Goal: Transaction & Acquisition: Purchase product/service

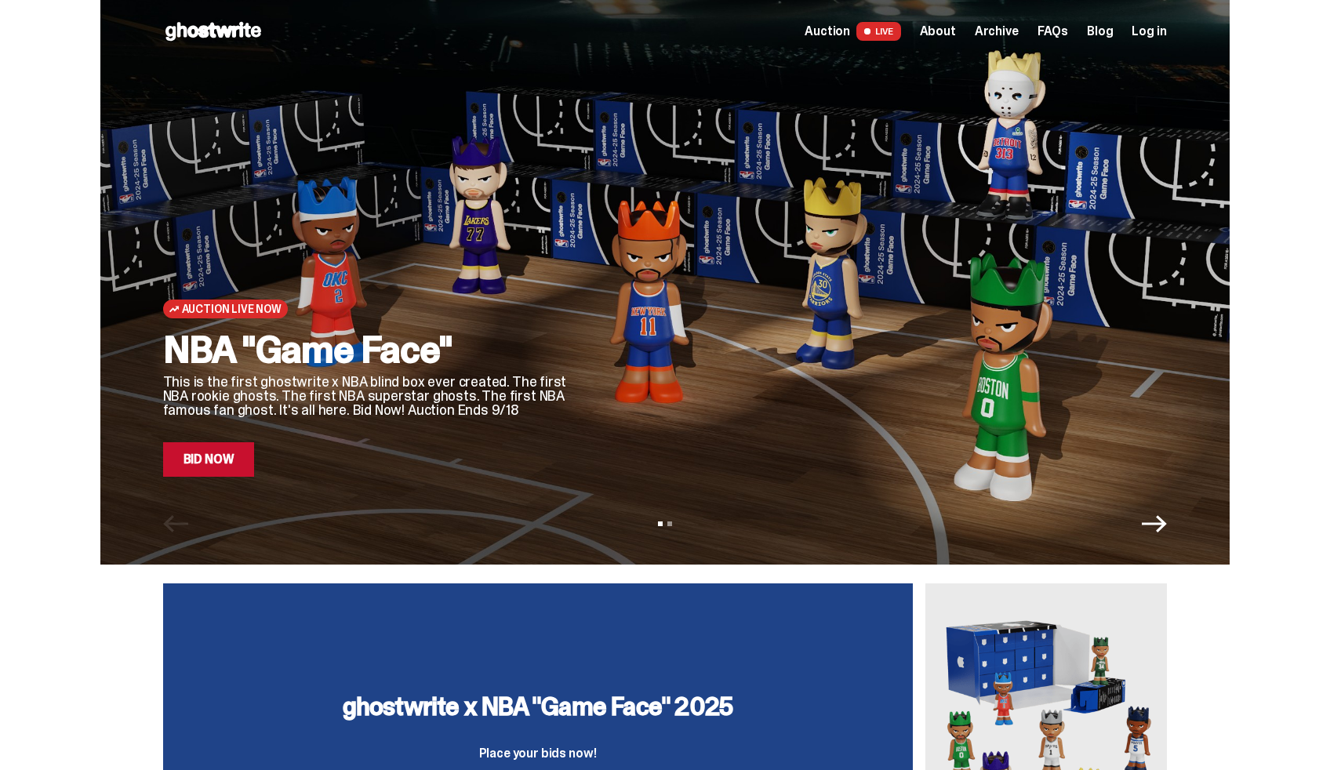
click at [1157, 491] on div "Auction Live Now NBA "Game Face" This is the first ghostwrite x NBA blind box e…" at bounding box center [664, 282] width 1129 height 565
click at [1157, 521] on icon "Next" at bounding box center [1154, 523] width 25 height 25
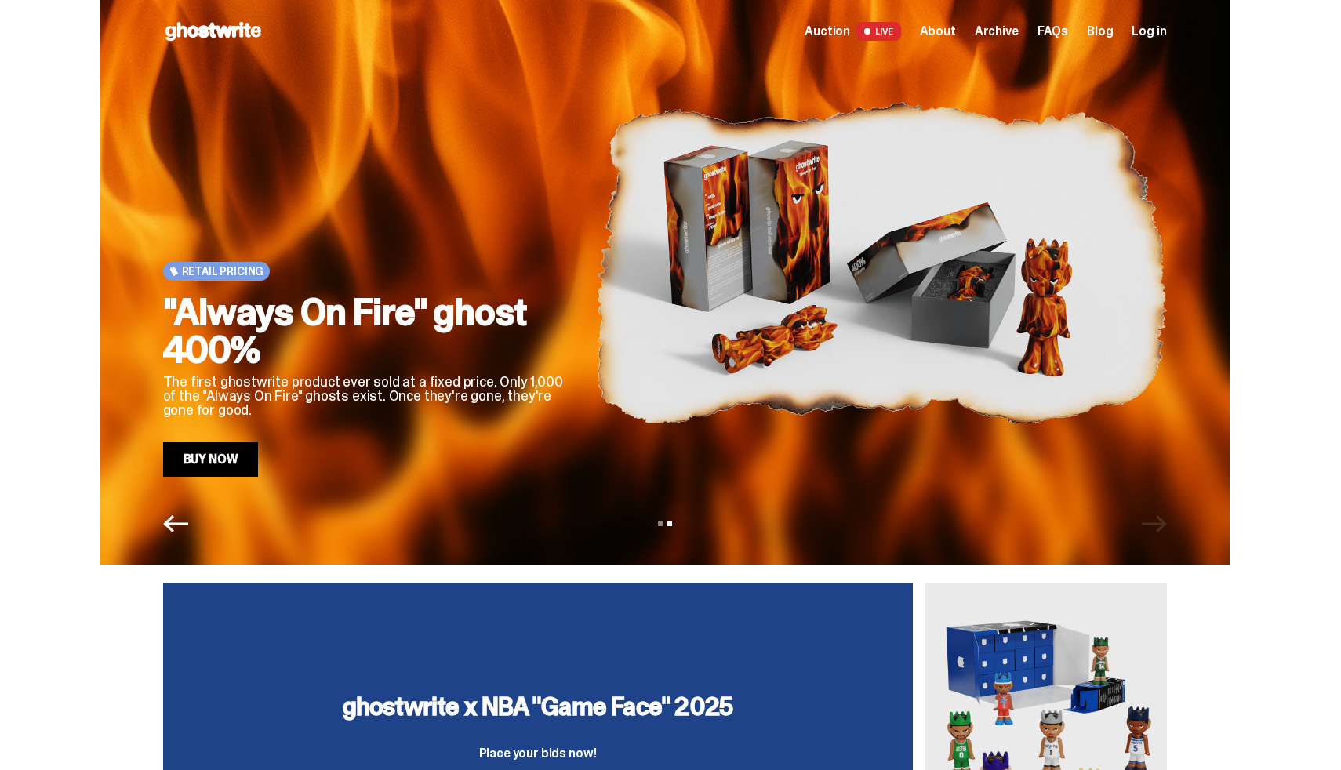
click at [1157, 521] on div "View slide 1 View slide 2" at bounding box center [664, 523] width 1129 height 25
click at [1015, 29] on span "Archive" at bounding box center [997, 31] width 44 height 13
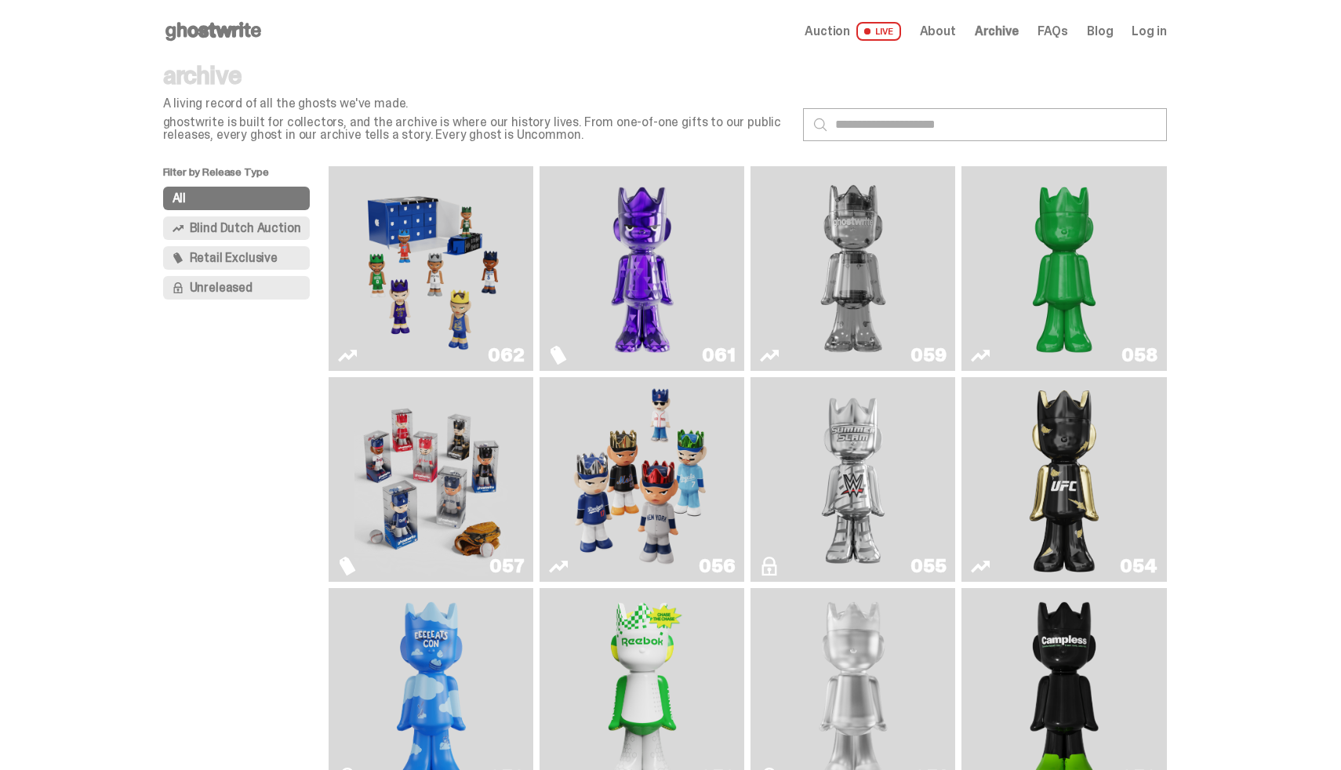
click at [947, 42] on div "Open main menu Home Auction LIVE About Archive FAQs Blog Log in" at bounding box center [665, 31] width 1004 height 25
click at [863, 27] on link "Auction LIVE" at bounding box center [852, 31] width 96 height 19
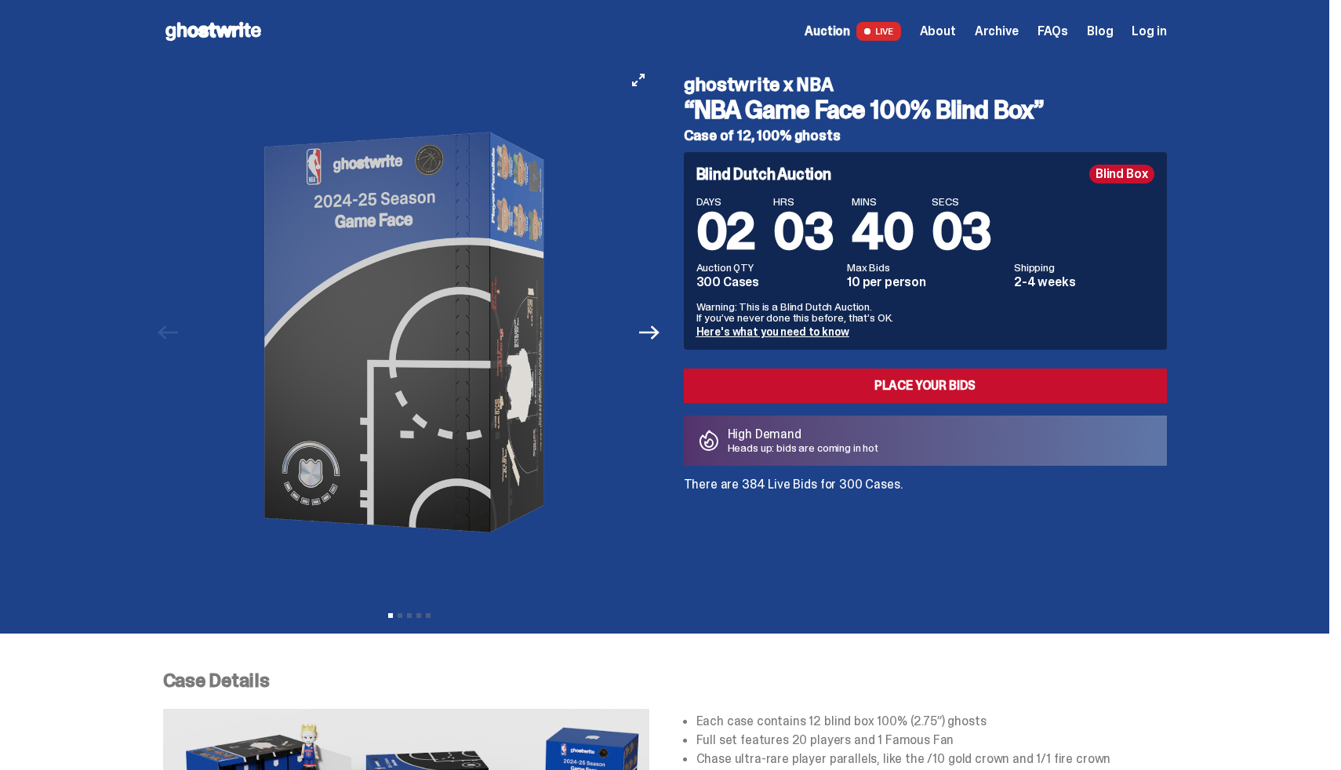
click at [667, 336] on button "Next" at bounding box center [650, 332] width 35 height 35
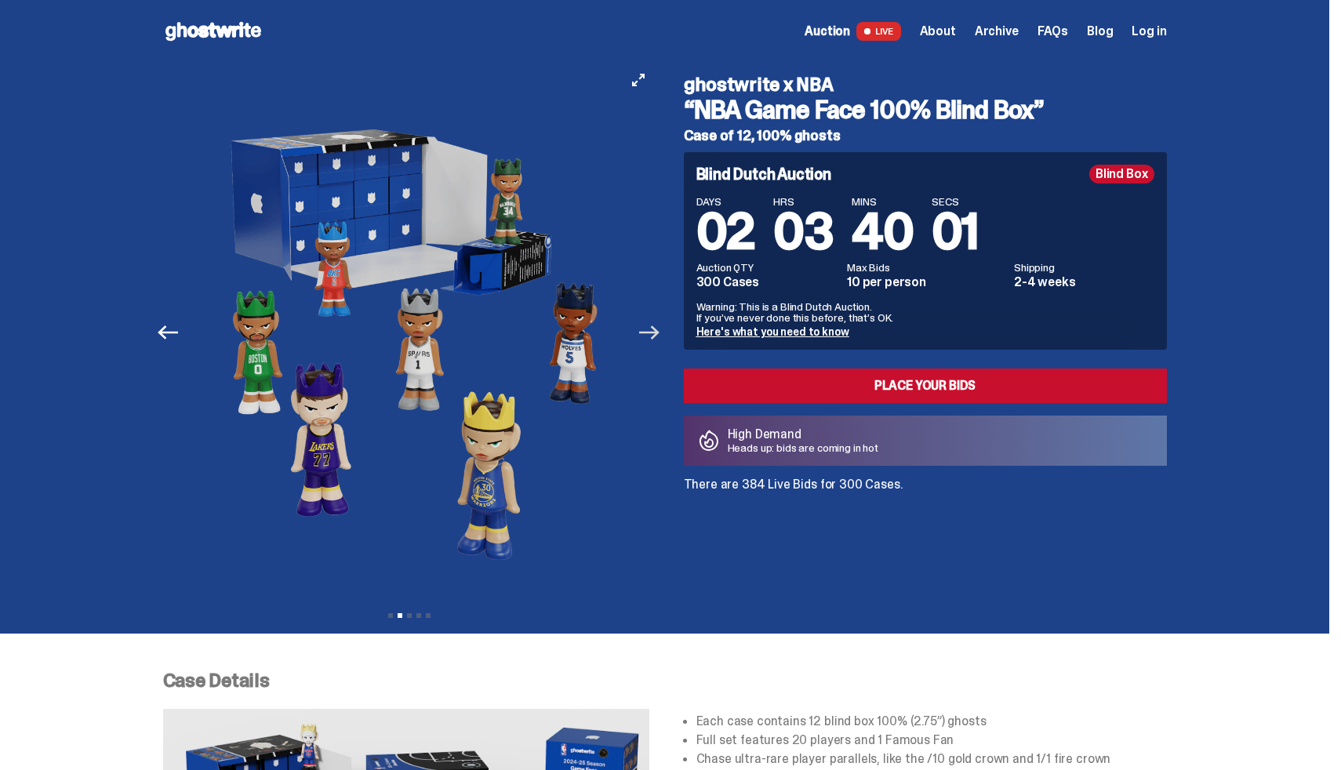
click at [659, 330] on icon "Next" at bounding box center [649, 332] width 20 height 20
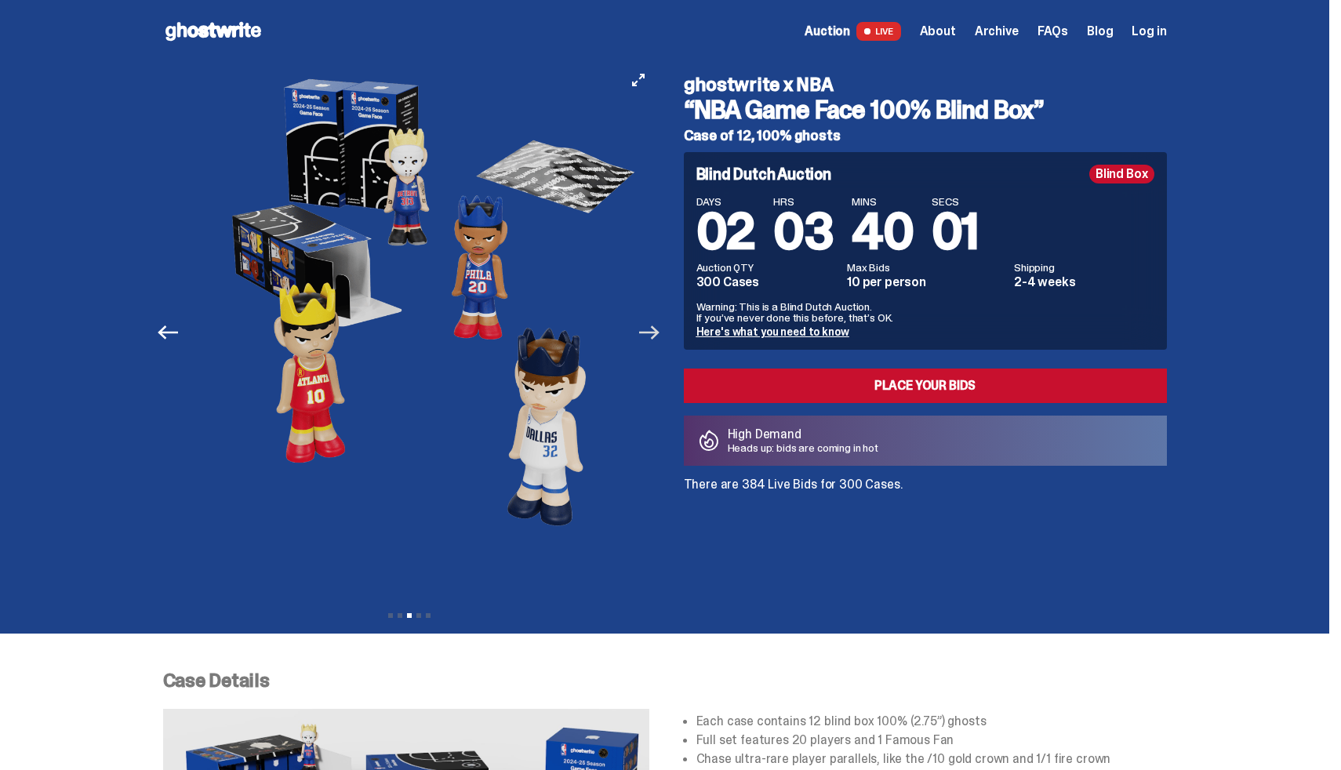
click at [659, 330] on icon "Next" at bounding box center [649, 332] width 20 height 20
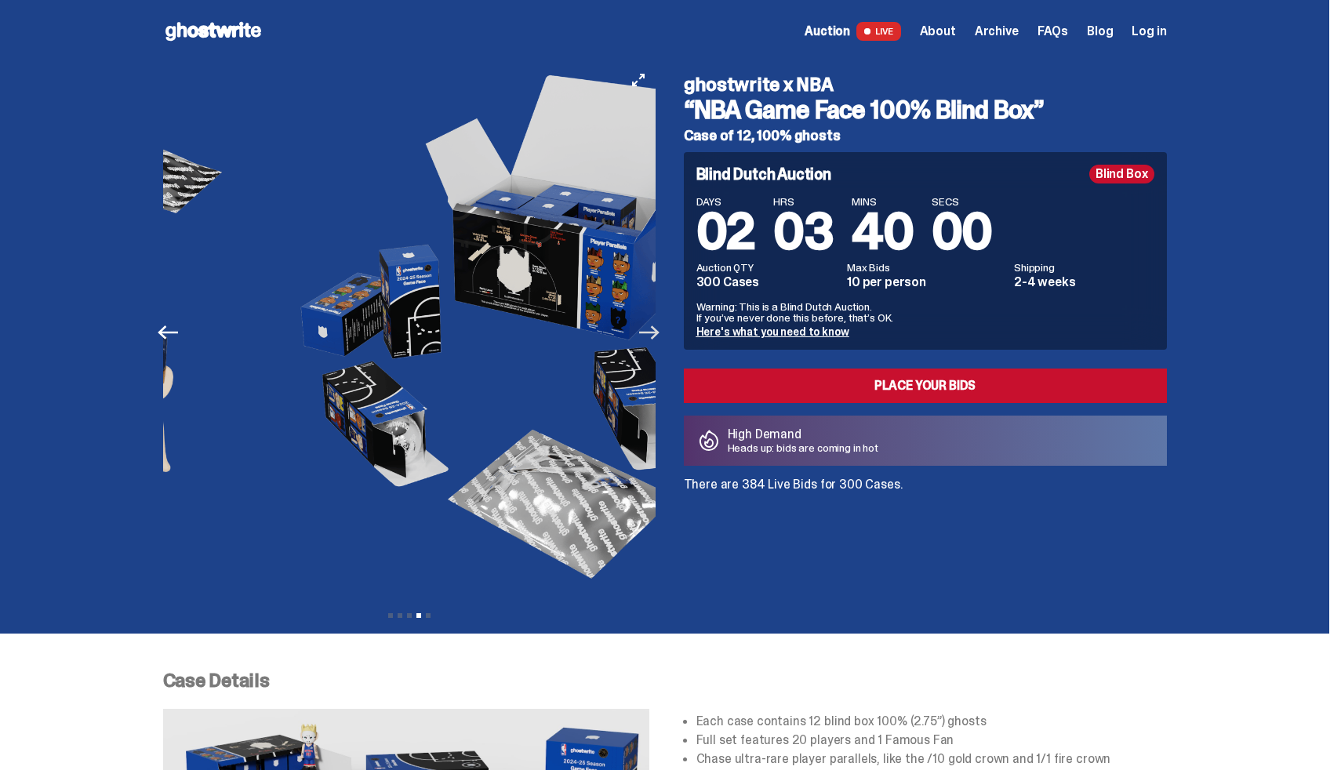
click at [659, 330] on icon "Next" at bounding box center [649, 332] width 20 height 20
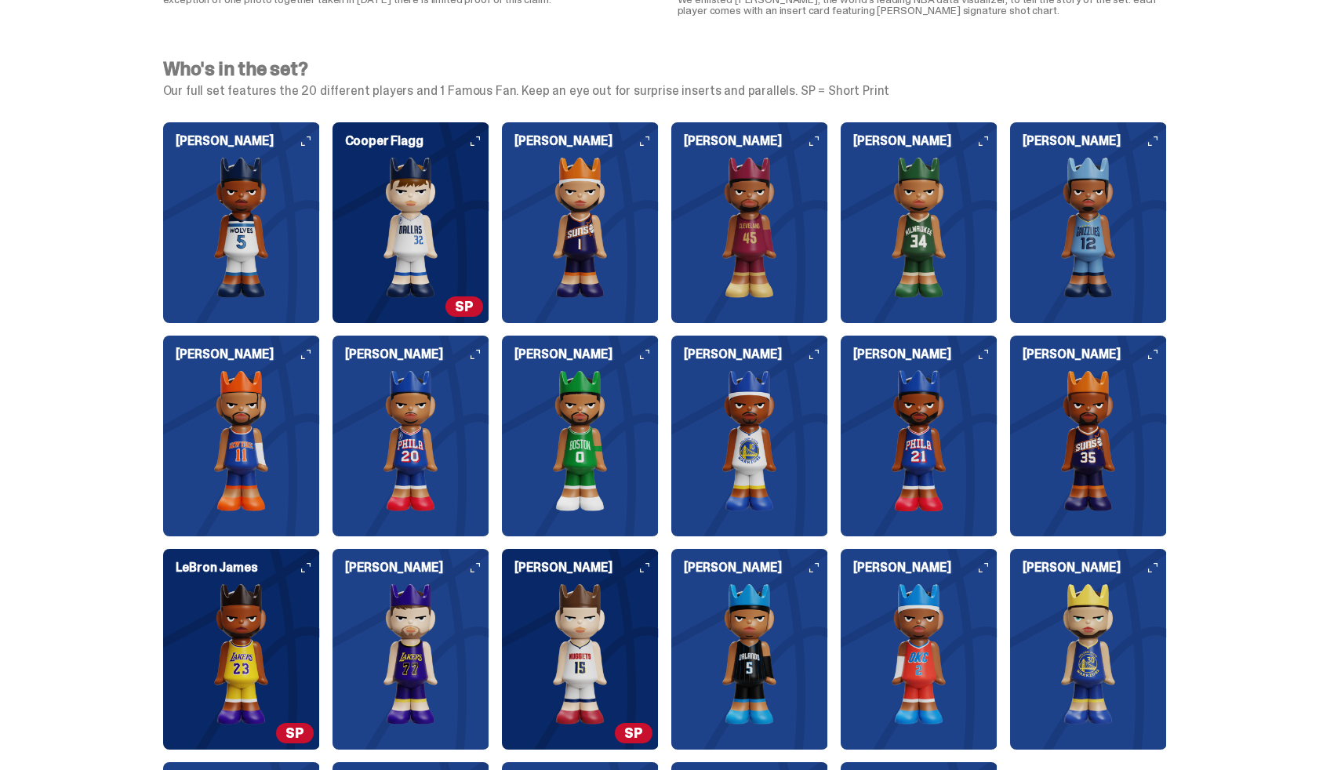
scroll to position [1609, 0]
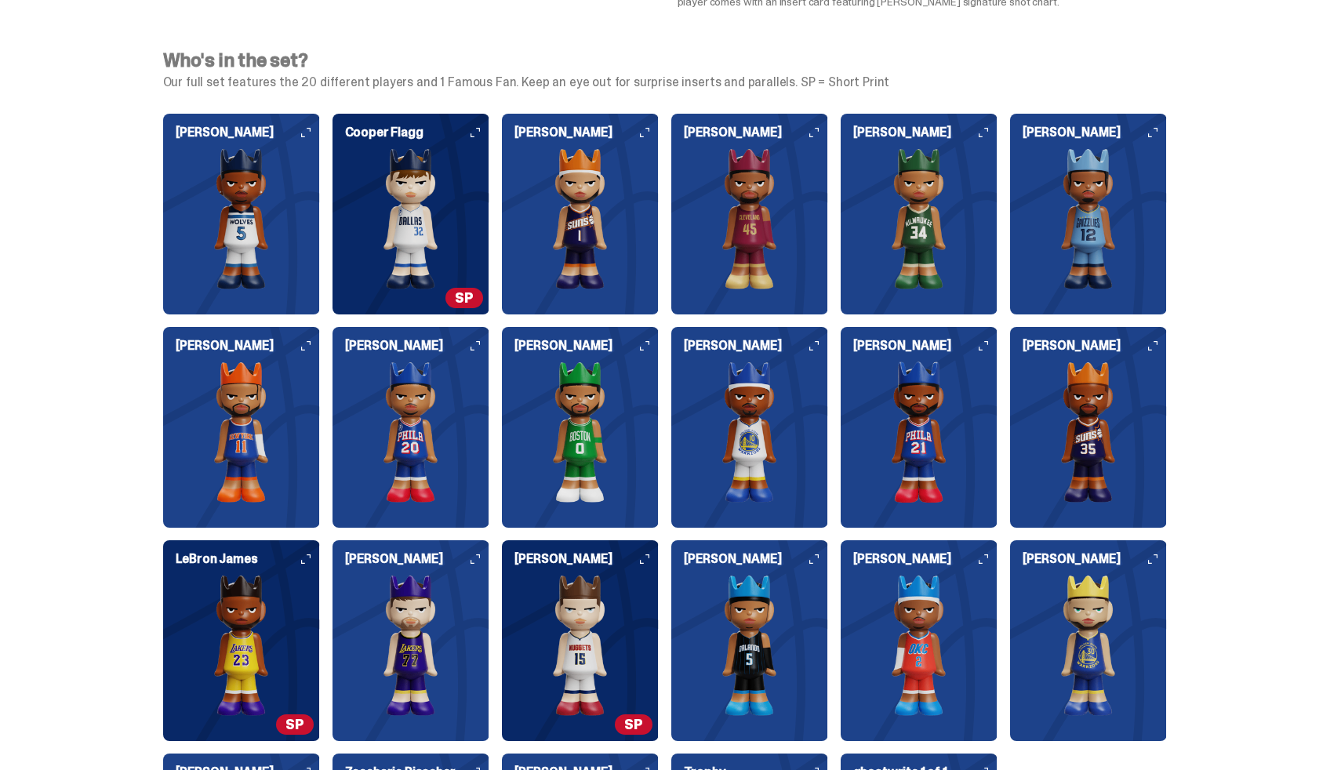
click at [480, 561] on icon at bounding box center [474, 558] width 9 height 9
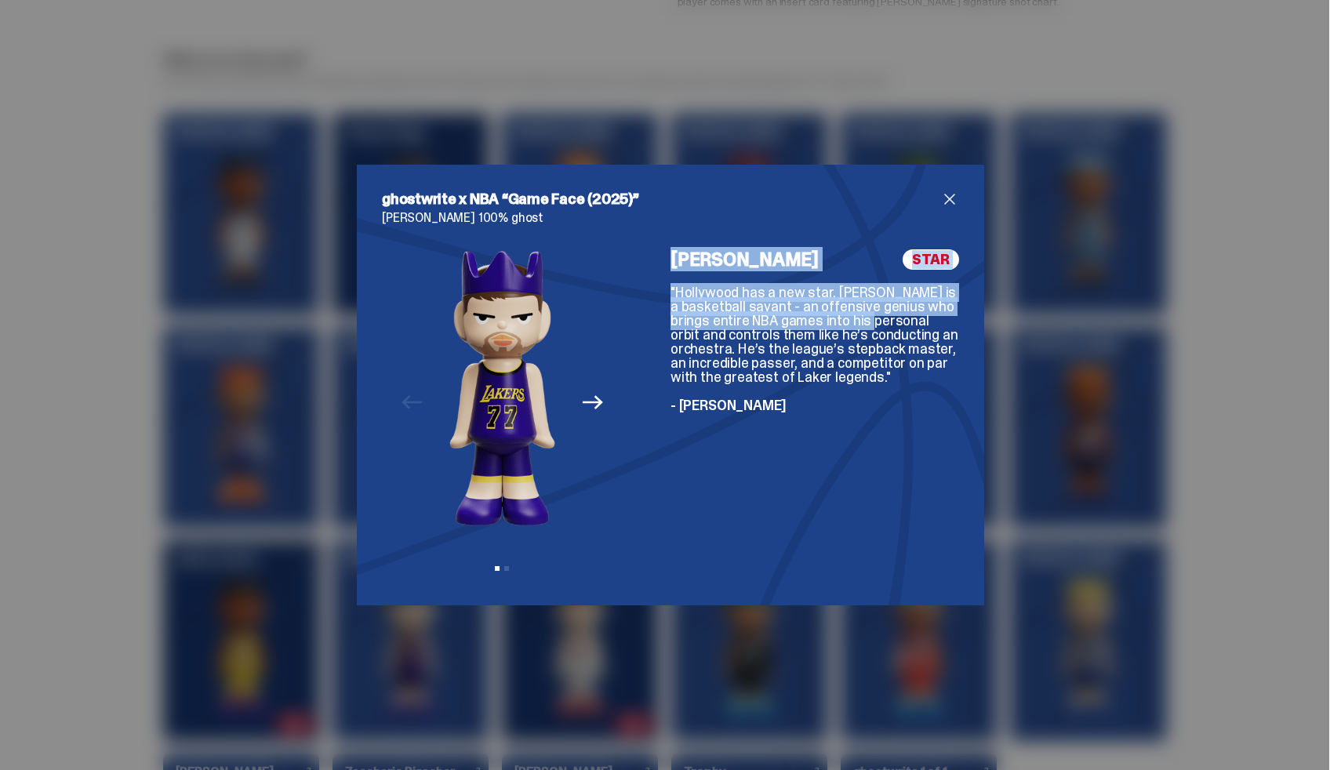
drag, startPoint x: 780, startPoint y: 317, endPoint x: 558, endPoint y: 342, distance: 223.3
click at [564, 342] on div "Previous Next View slide 1 View slide 2 [PERSON_NAME] STAR "Hollywood has a new…" at bounding box center [670, 414] width 577 height 331
click at [604, 406] on button "Next" at bounding box center [593, 402] width 35 height 35
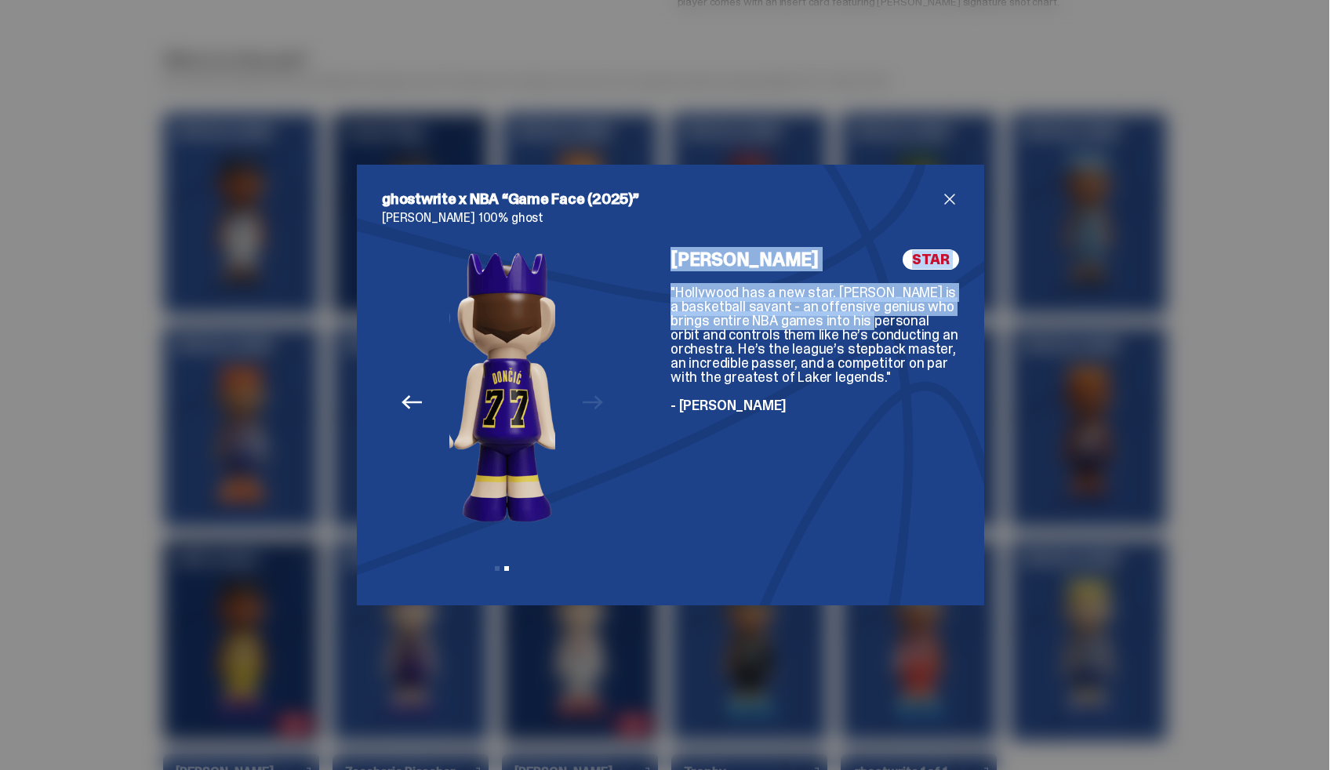
click at [604, 406] on div "Previous Next View slide 1 View slide 2" at bounding box center [502, 414] width 241 height 331
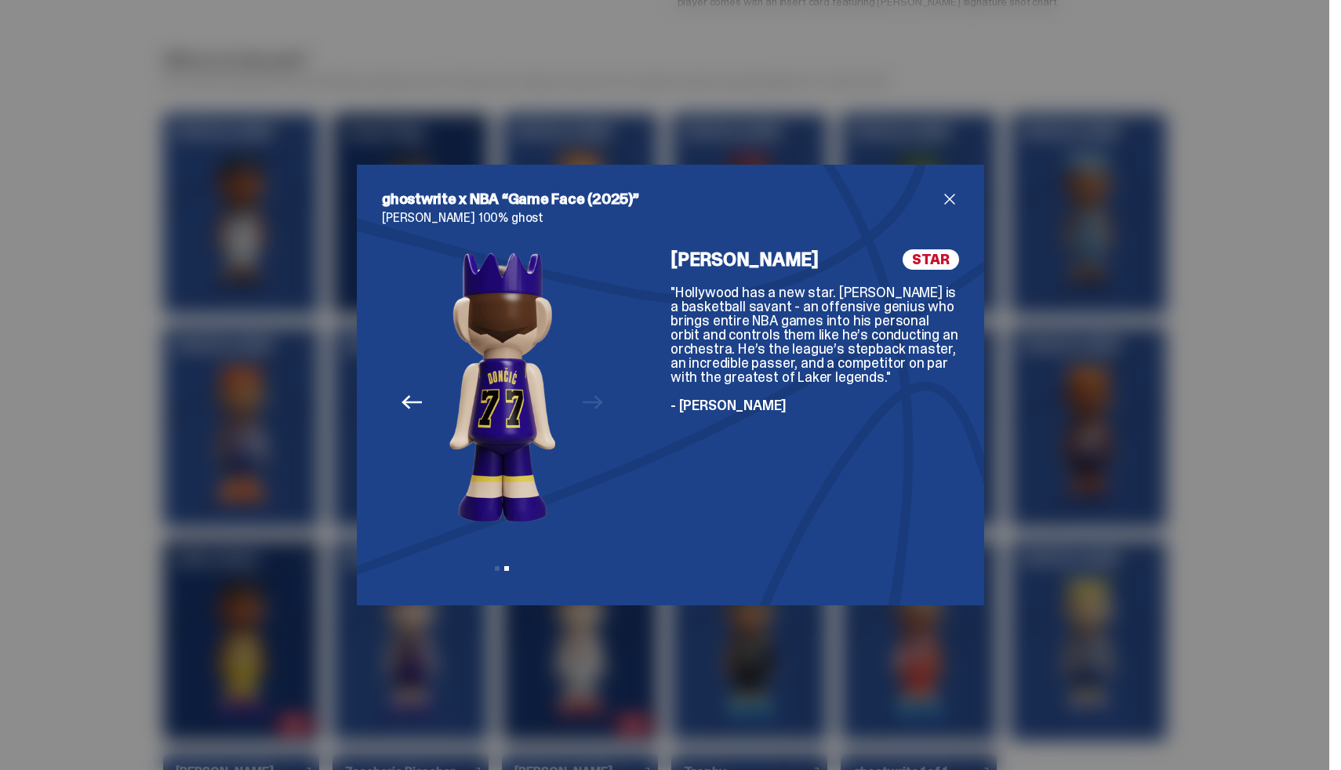
click at [746, 392] on div ""Hollywood has a new star. [PERSON_NAME] is a basketball savant - an offensive …" at bounding box center [814, 348] width 289 height 127
click at [1074, 343] on div "ghostwrite x NBA “Game Face (2025)” [PERSON_NAME] 100% ghost Previous Next View…" at bounding box center [670, 385] width 1341 height 770
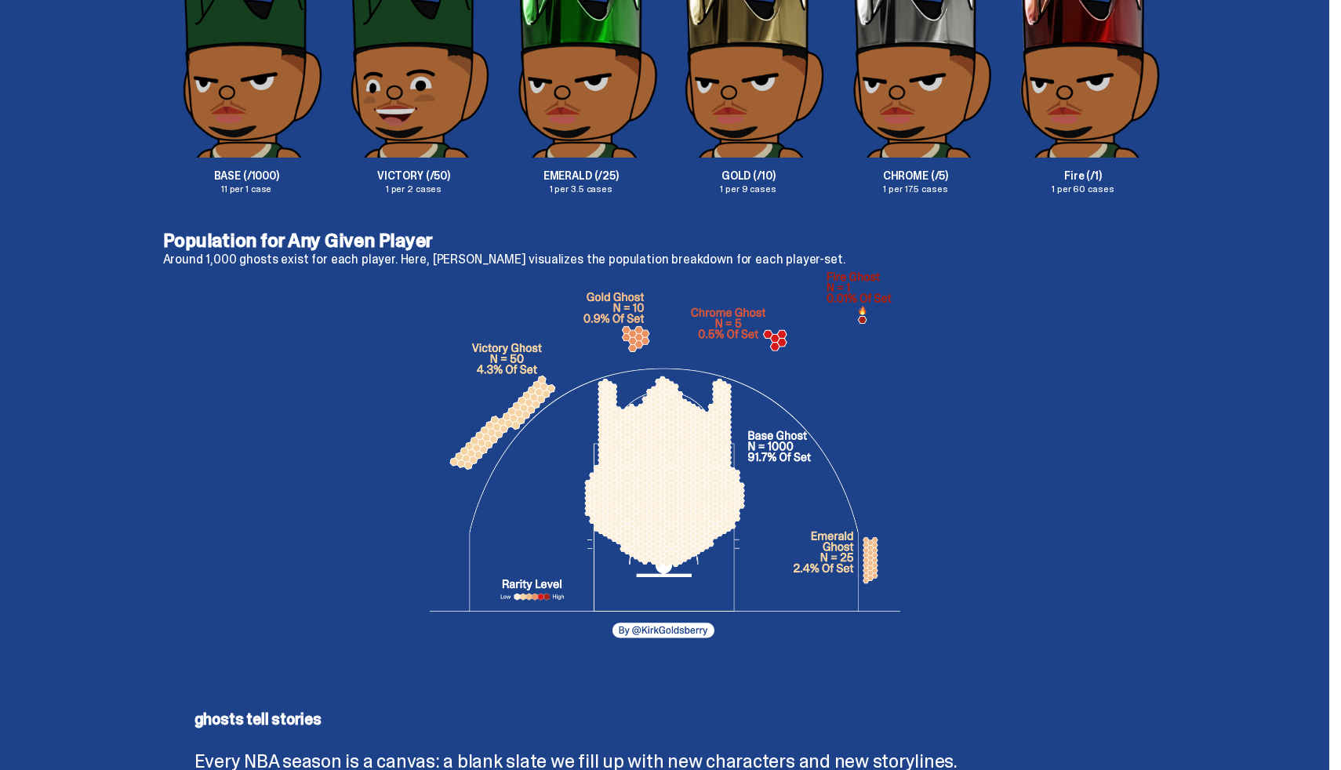
scroll to position [2760, 0]
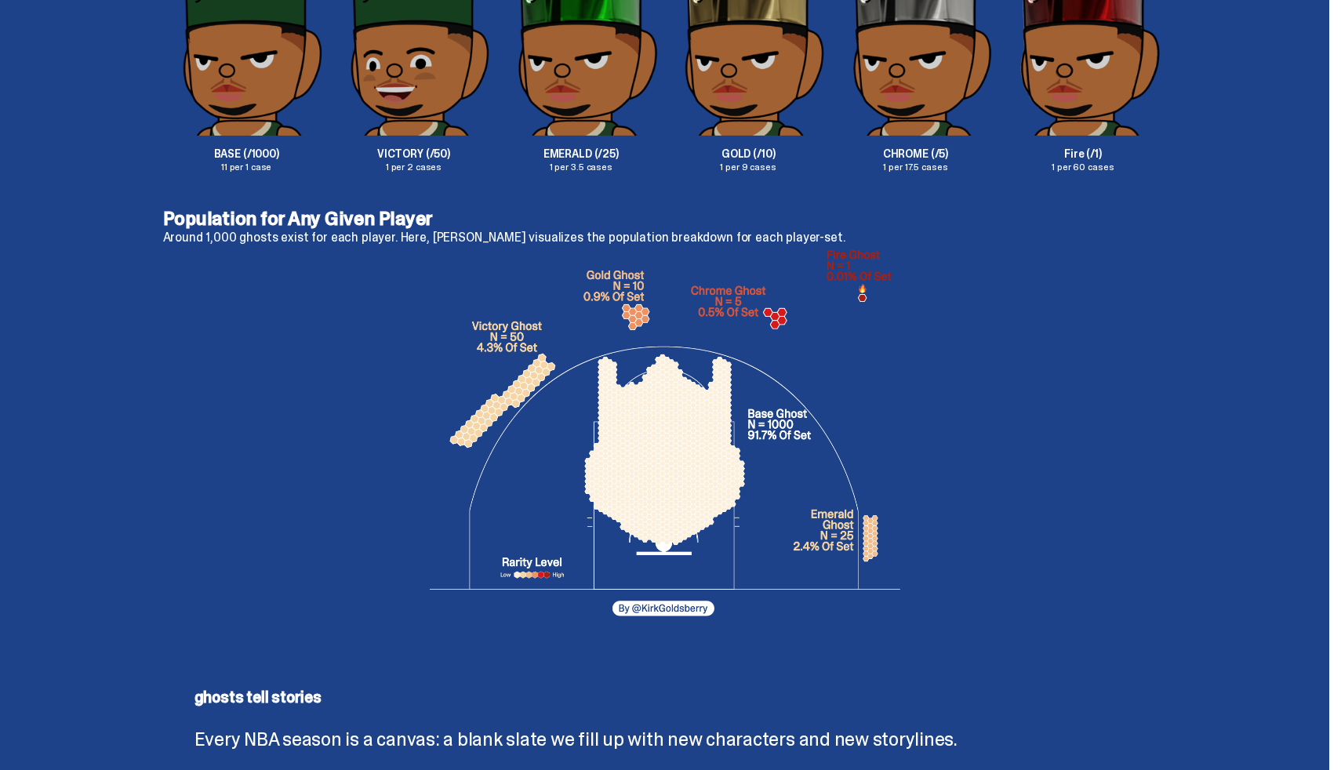
drag, startPoint x: 688, startPoint y: 446, endPoint x: 670, endPoint y: 485, distance: 43.5
click at [665, 492] on img at bounding box center [665, 438] width 470 height 376
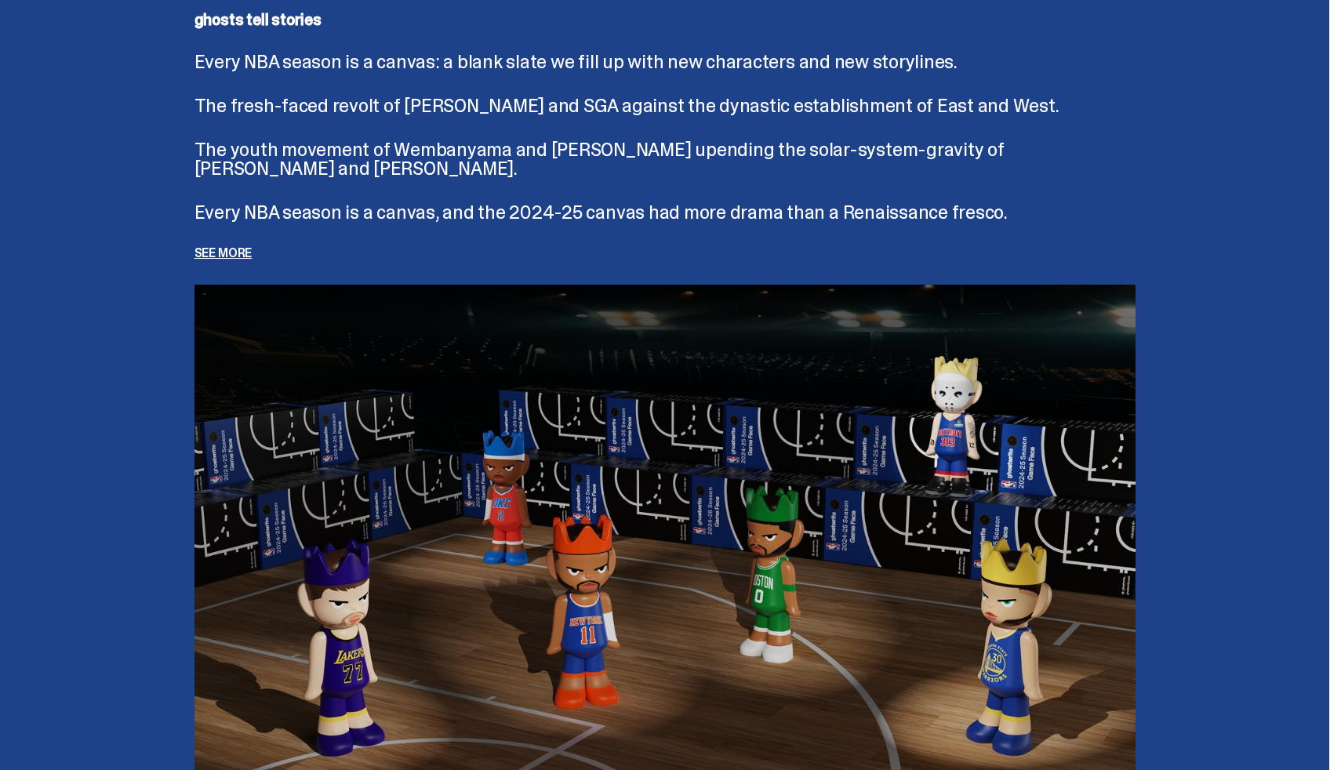
scroll to position [3569, 0]
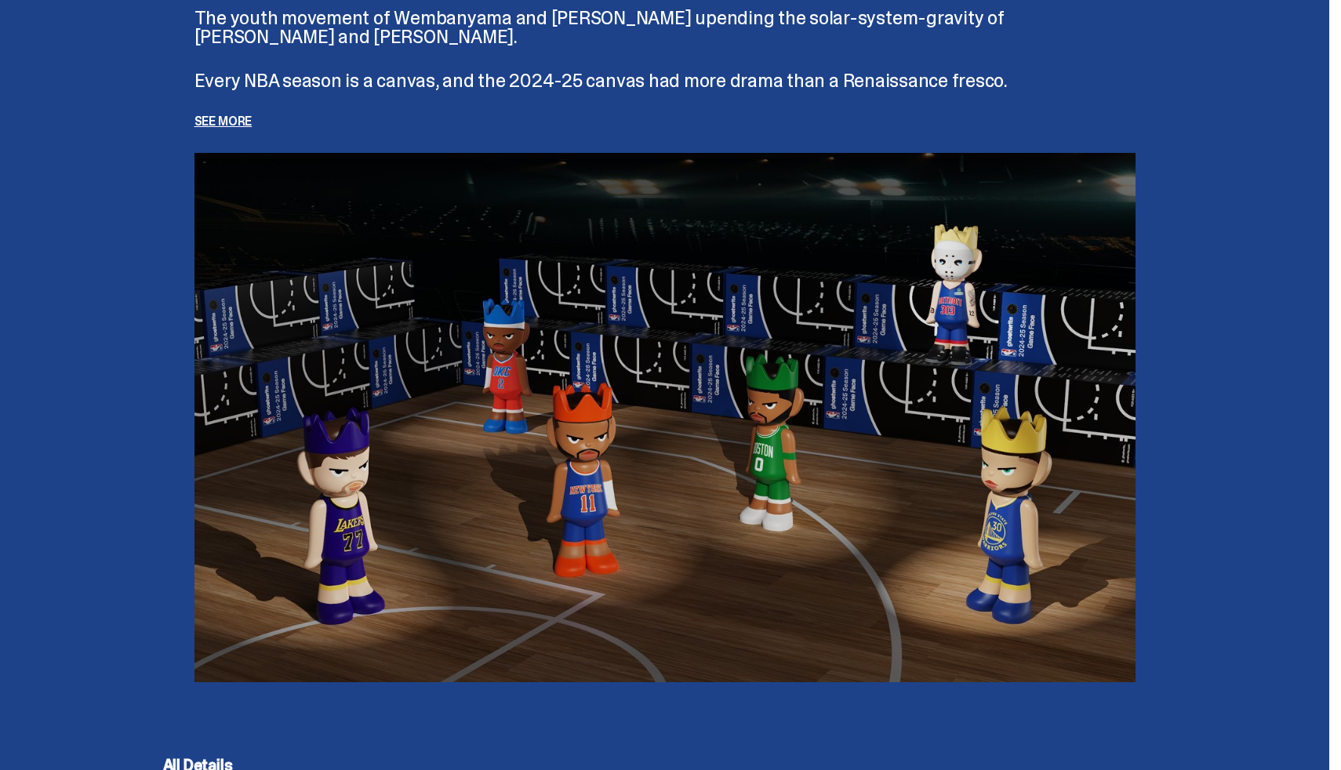
drag, startPoint x: 810, startPoint y: 404, endPoint x: 924, endPoint y: 322, distance: 139.9
click at [924, 324] on img at bounding box center [664, 417] width 941 height 529
click at [1246, 284] on div "ghosts tell stories Every NBA season is a canvas: a blank slate we fill up with…" at bounding box center [664, 272] width 1329 height 896
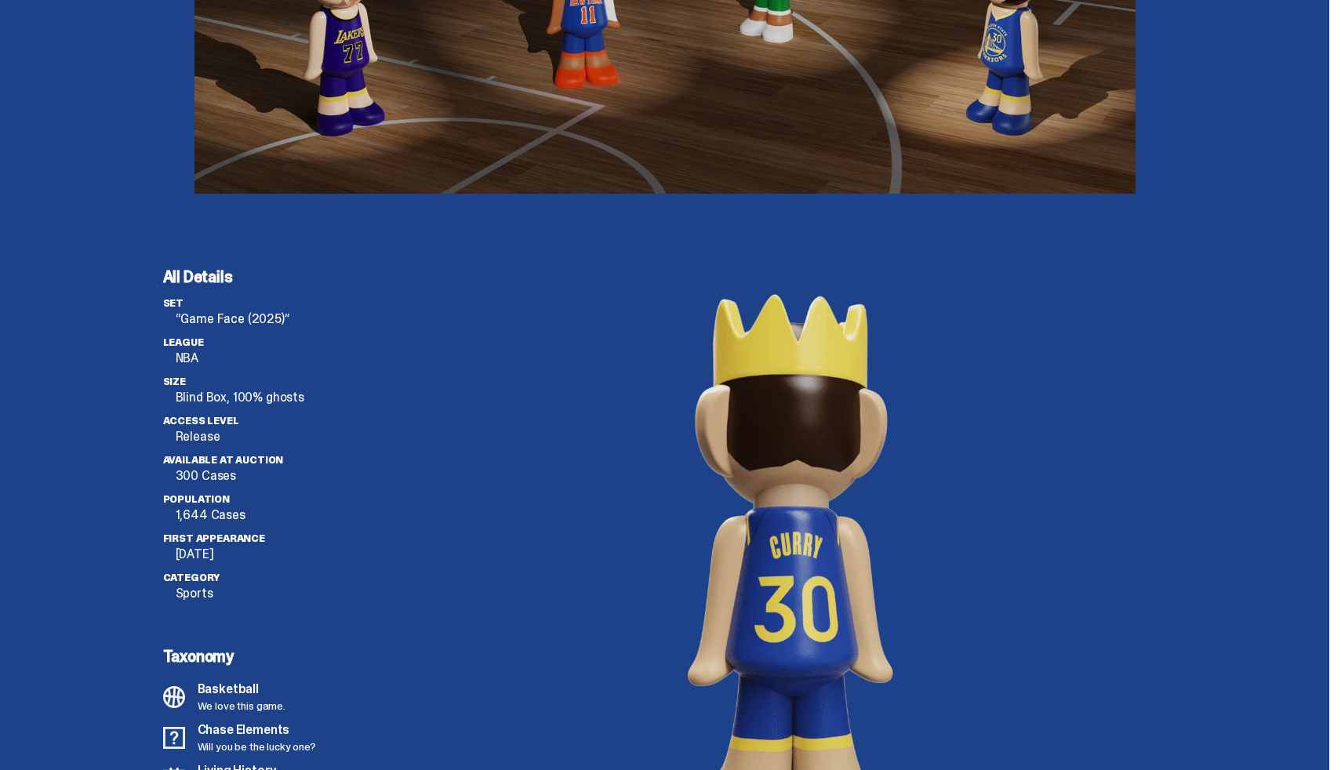
scroll to position [4196, 0]
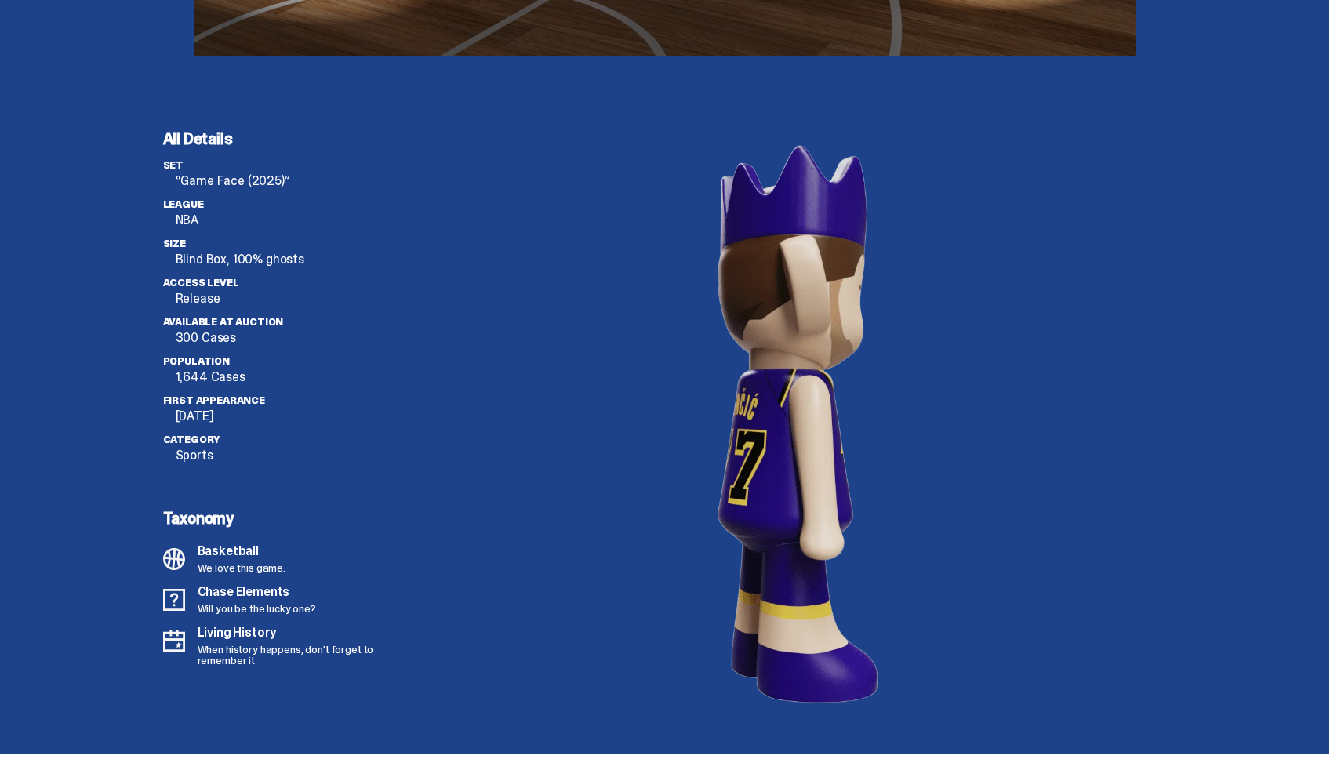
drag, startPoint x: 754, startPoint y: 350, endPoint x: 1036, endPoint y: 346, distance: 281.5
click at [1026, 361] on div at bounding box center [790, 424] width 753 height 586
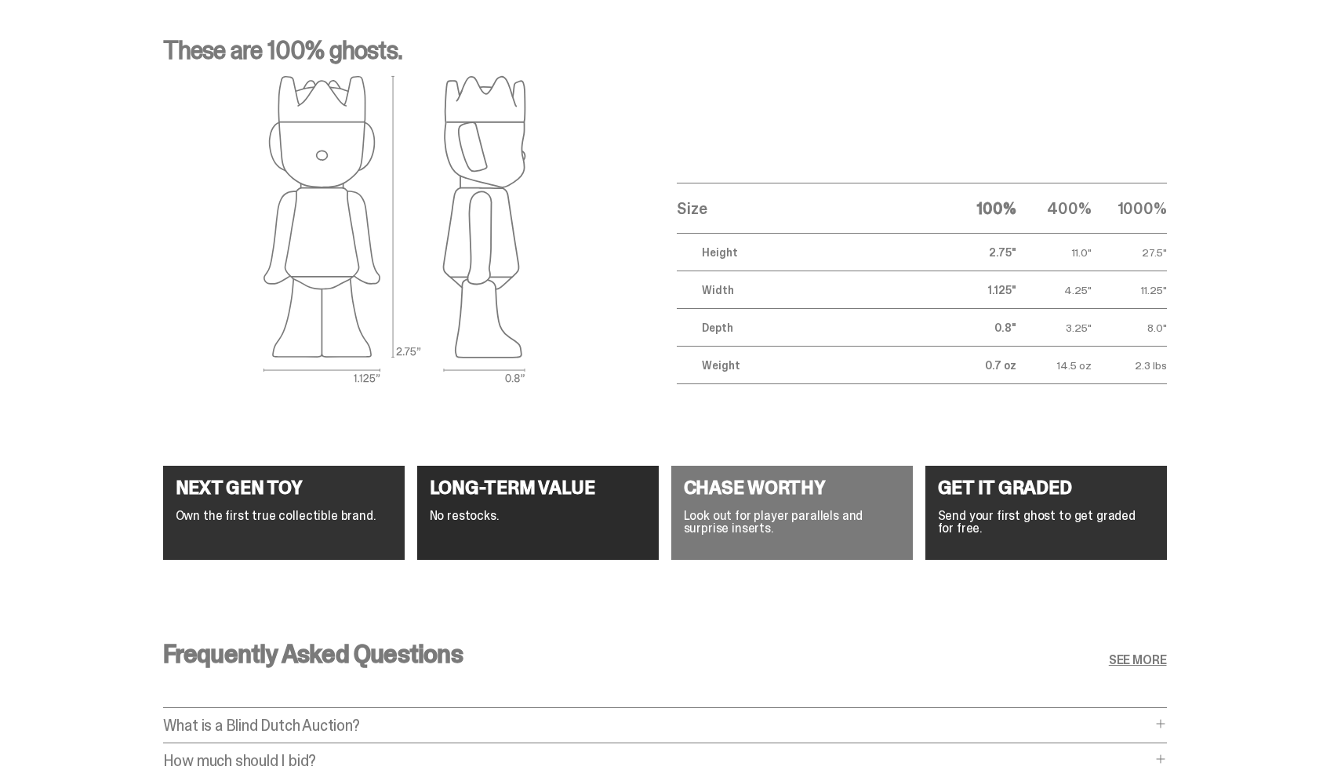
scroll to position [5753, 0]
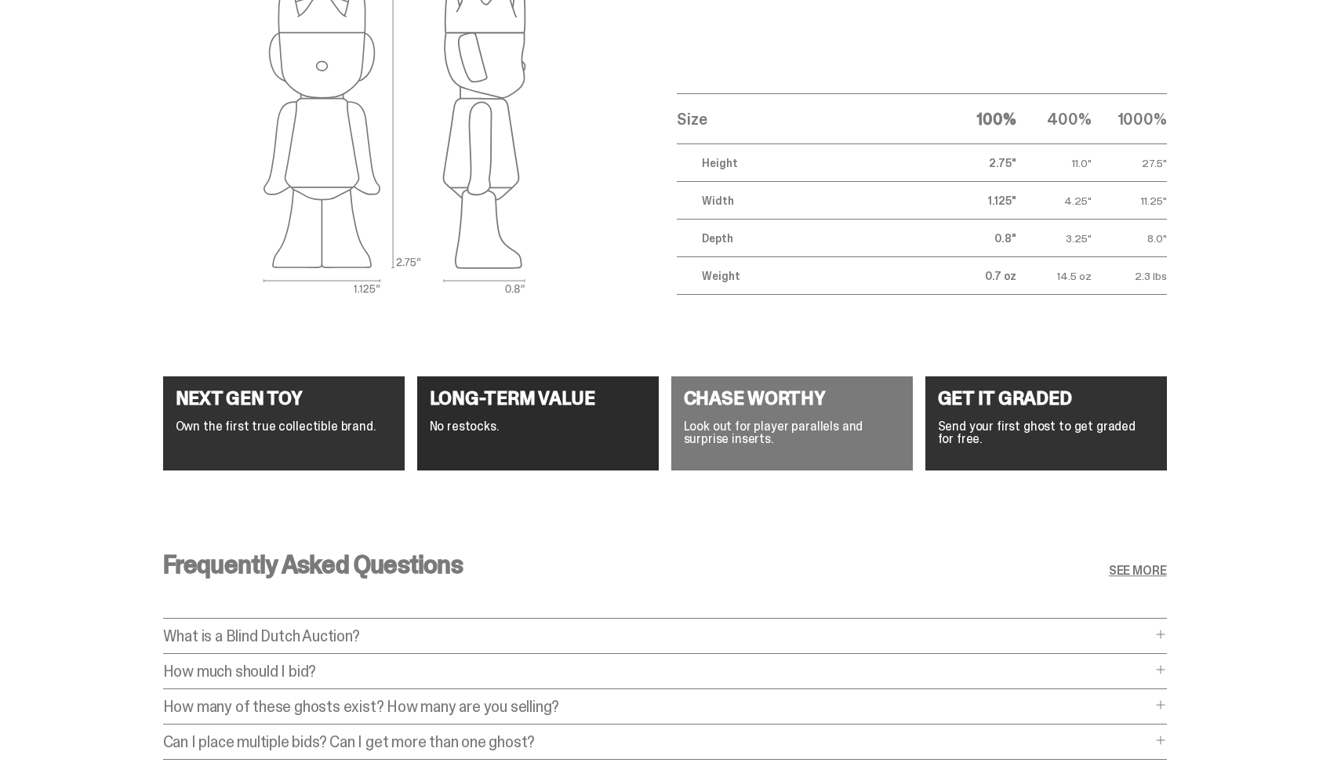
click at [470, 401] on h4 "LONG-TERM VALUE" at bounding box center [538, 398] width 216 height 19
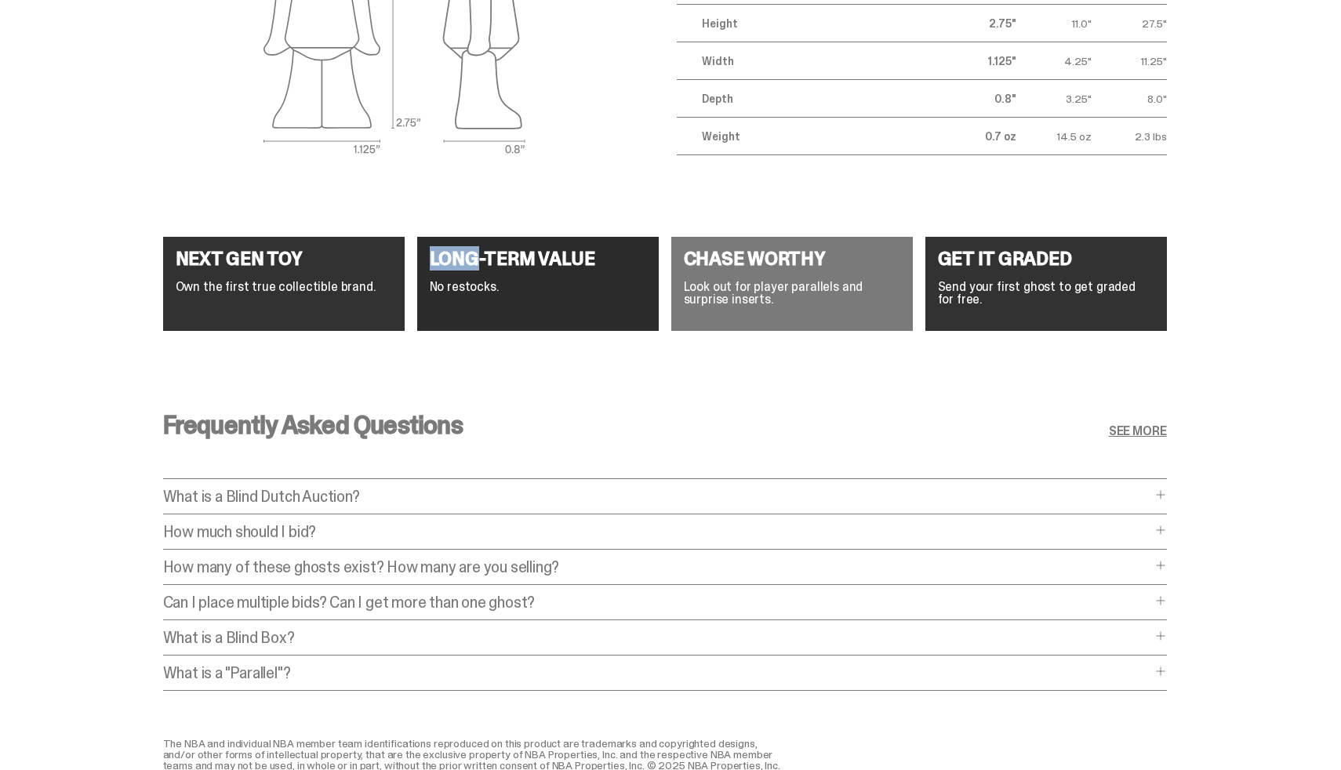
scroll to position [6076, 0]
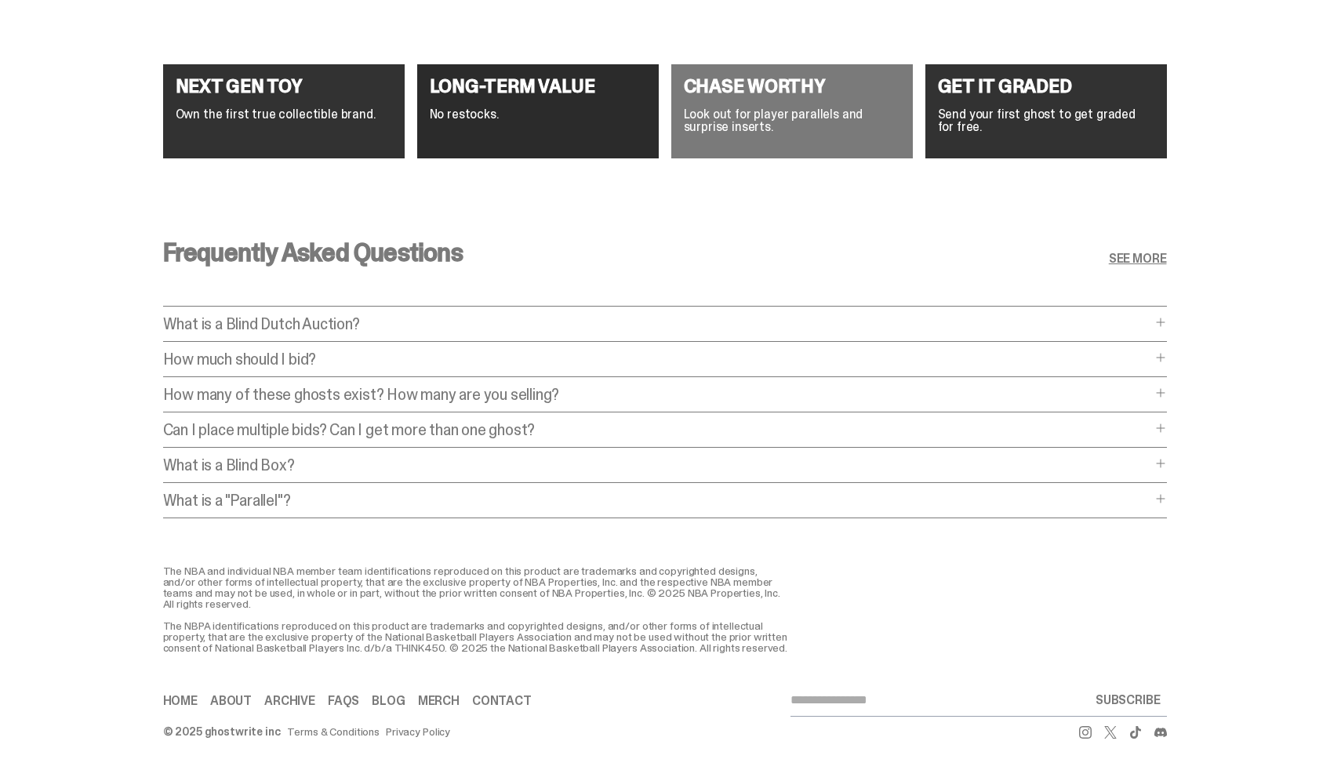
click at [383, 325] on div "What is a Blind Dutch Auction? What is a Blind Dutch Auction? A Blind Dutch Auc…" at bounding box center [665, 329] width 1004 height 26
click at [375, 318] on p "What is a Blind Dutch Auction?" at bounding box center [657, 324] width 988 height 16
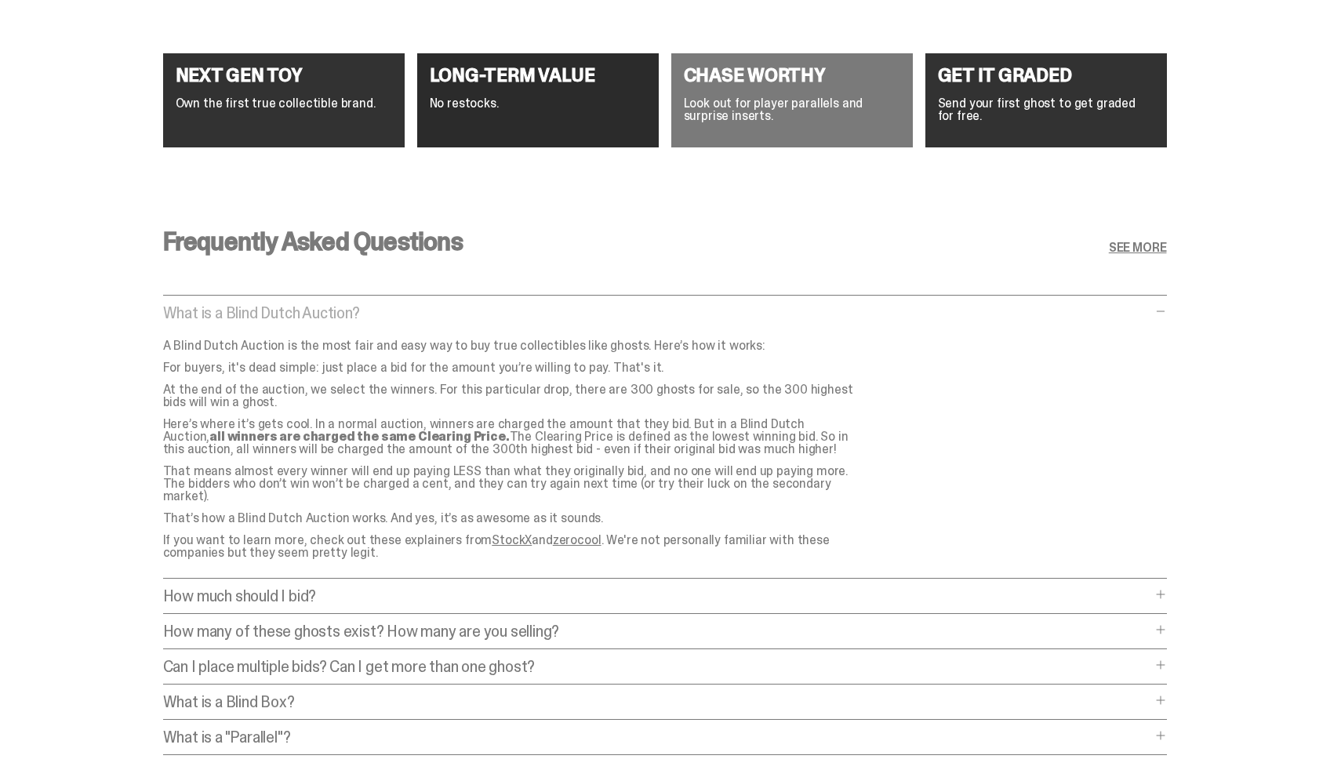
click at [373, 310] on p "What is a Blind Dutch Auction?" at bounding box center [657, 313] width 988 height 16
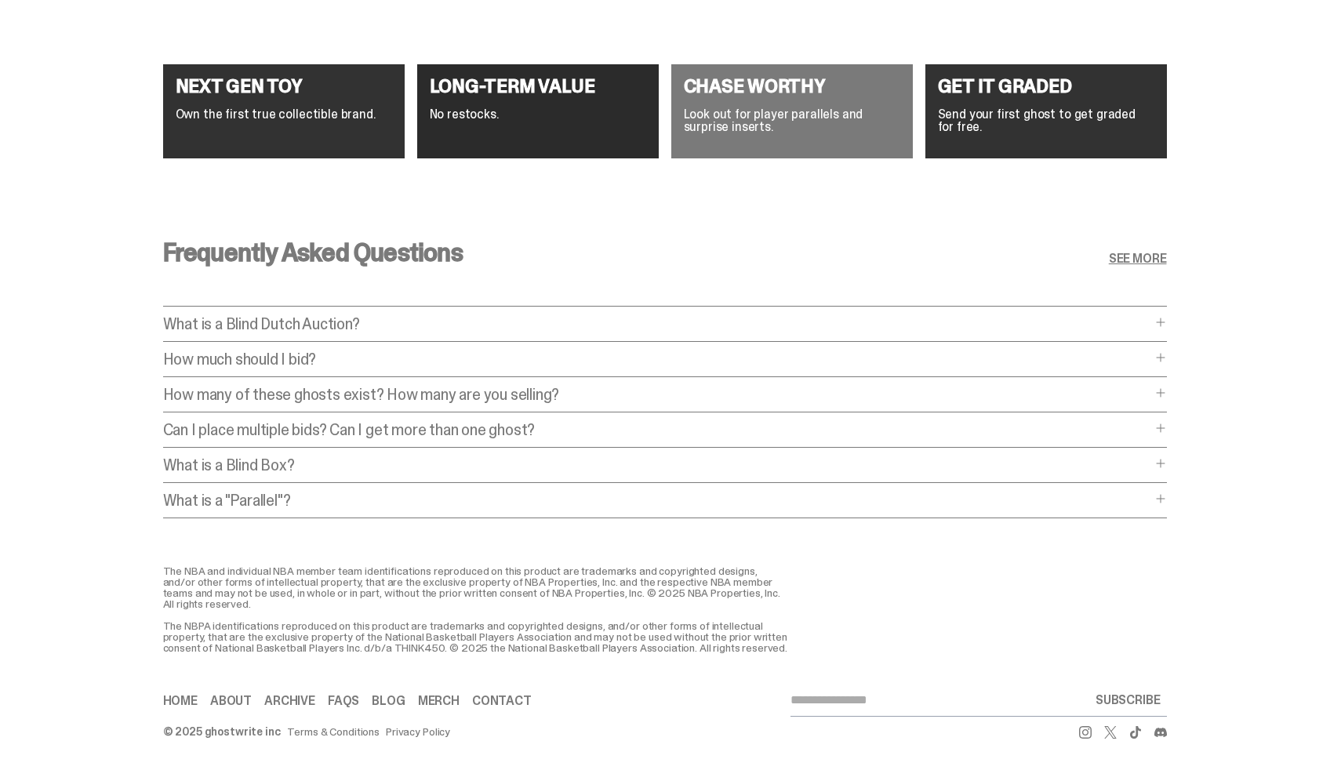
click at [337, 354] on p "How much should I bid?" at bounding box center [657, 359] width 988 height 16
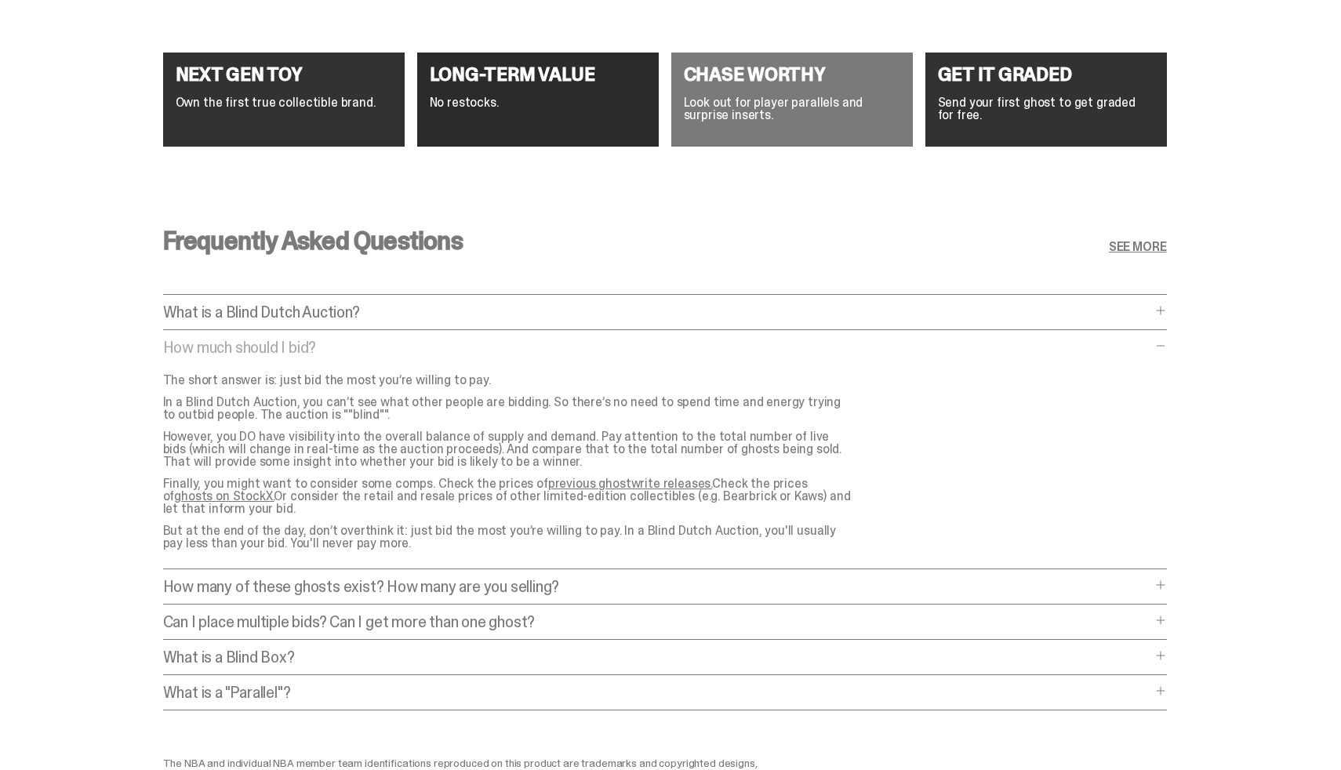
click at [336, 348] on p "How much should I bid?" at bounding box center [657, 348] width 988 height 16
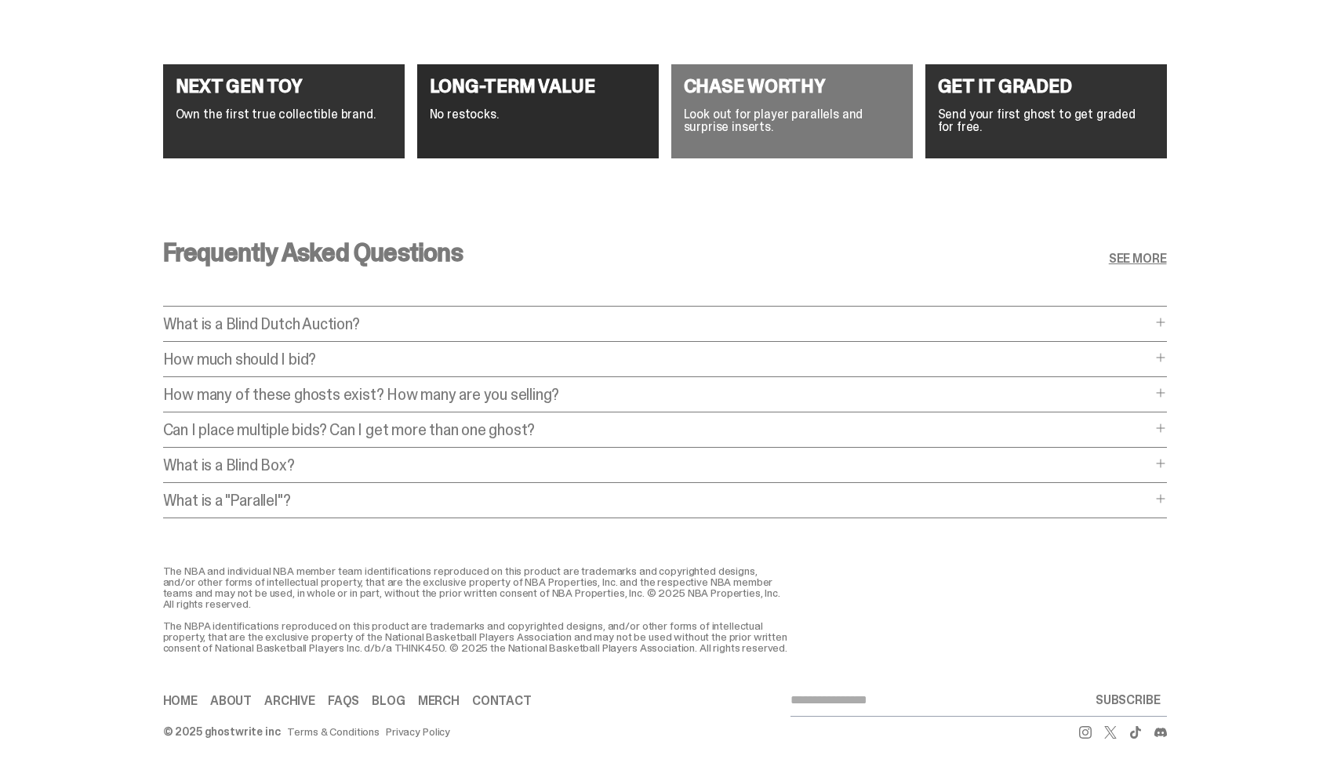
click at [322, 398] on div "How many of these ghosts exist? How many are you selling? How many of these gho…" at bounding box center [665, 400] width 1004 height 26
click at [324, 387] on p "How many of these ghosts exist? How many are you selling?" at bounding box center [657, 395] width 988 height 16
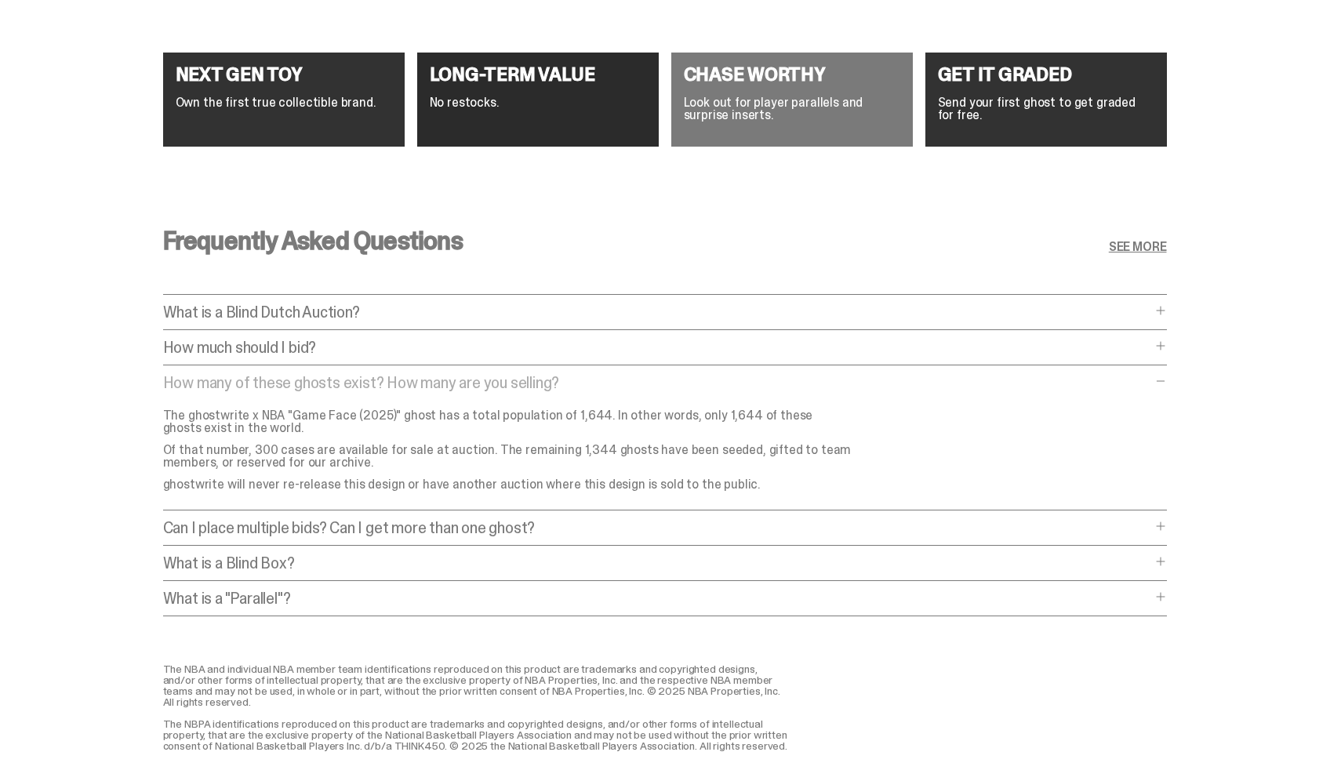
click at [324, 387] on p "How many of these ghosts exist? How many are you selling?" at bounding box center [657, 383] width 988 height 16
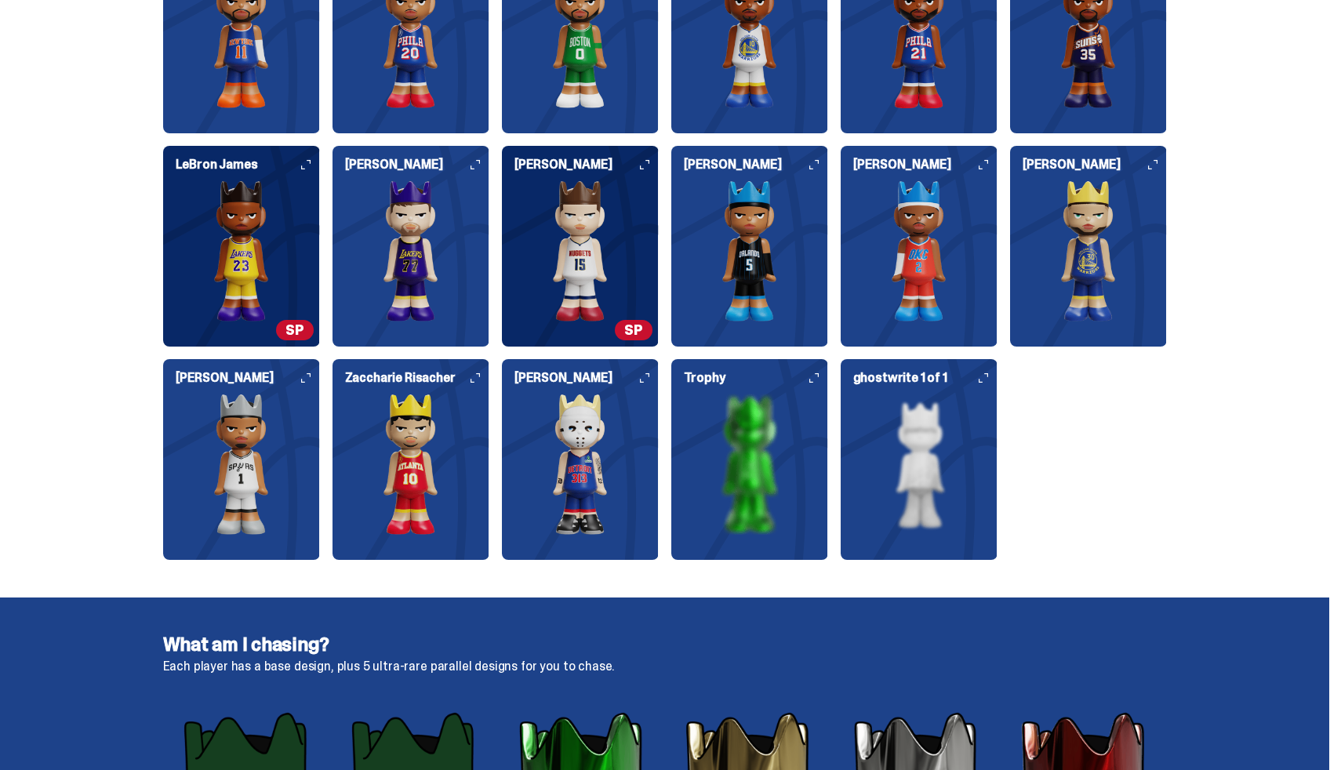
scroll to position [1861, 0]
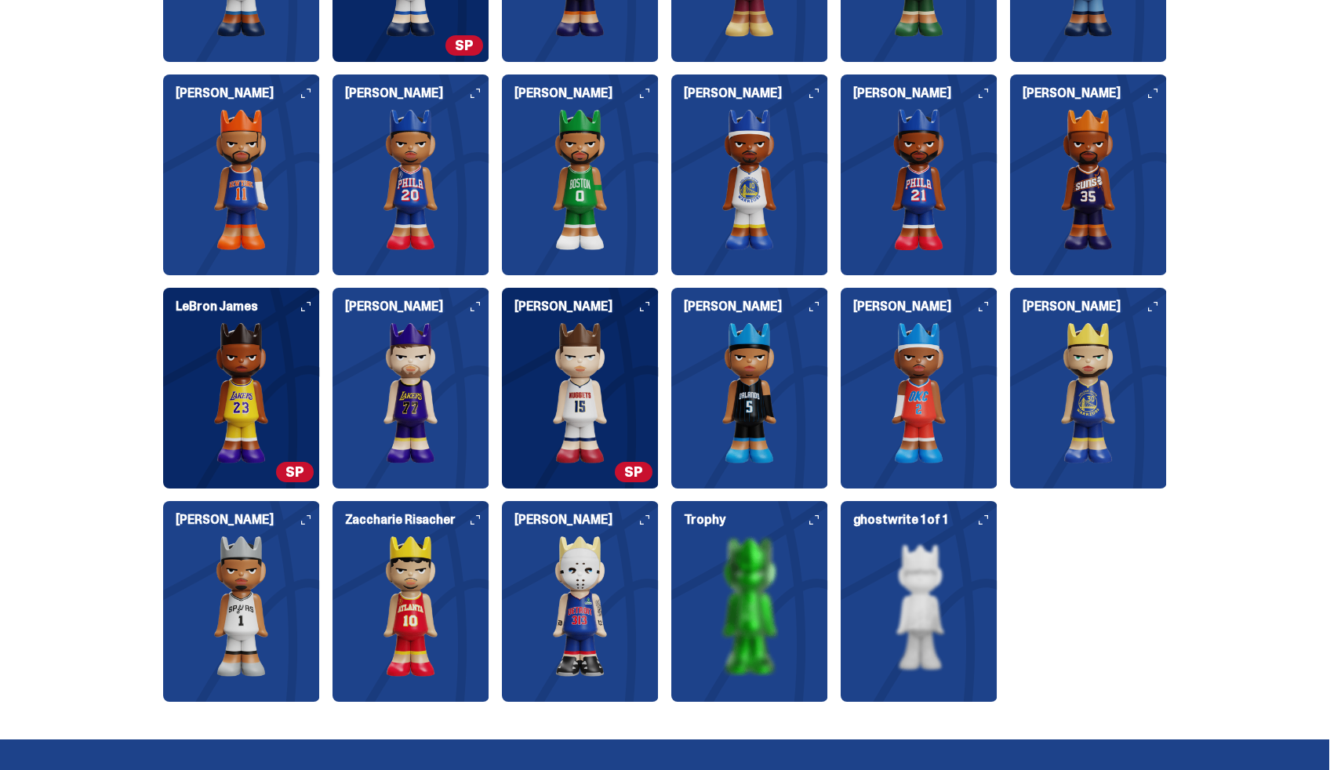
click at [639, 326] on img at bounding box center [580, 392] width 157 height 141
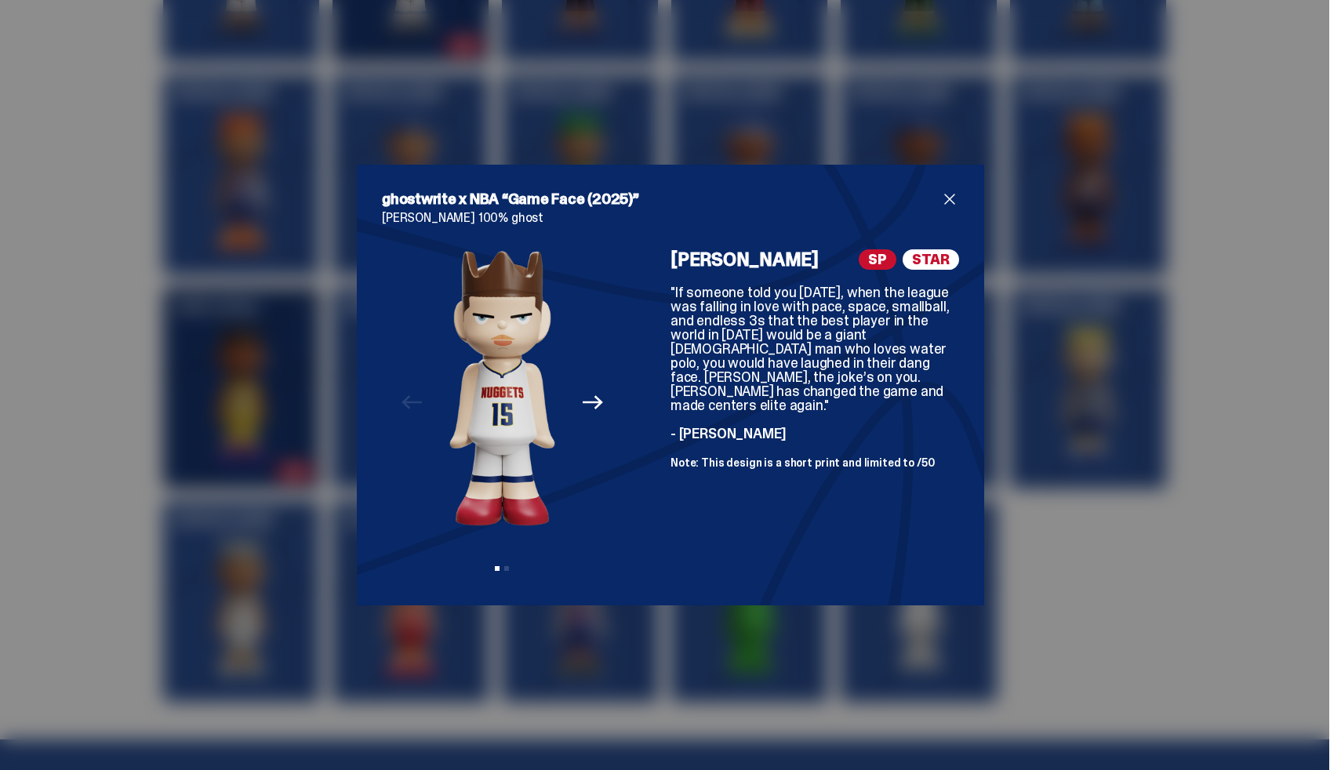
click at [659, 251] on div at bounding box center [647, 414] width 48 height 331
click at [716, 439] on div ""If someone told you [DATE], when the league was falling in love with pace, spa…" at bounding box center [814, 376] width 289 height 183
click at [1269, 263] on div "ghostwrite x NBA “Game Face (2025)” [PERSON_NAME] 100% ghost Previous Next View…" at bounding box center [670, 385] width 1341 height 770
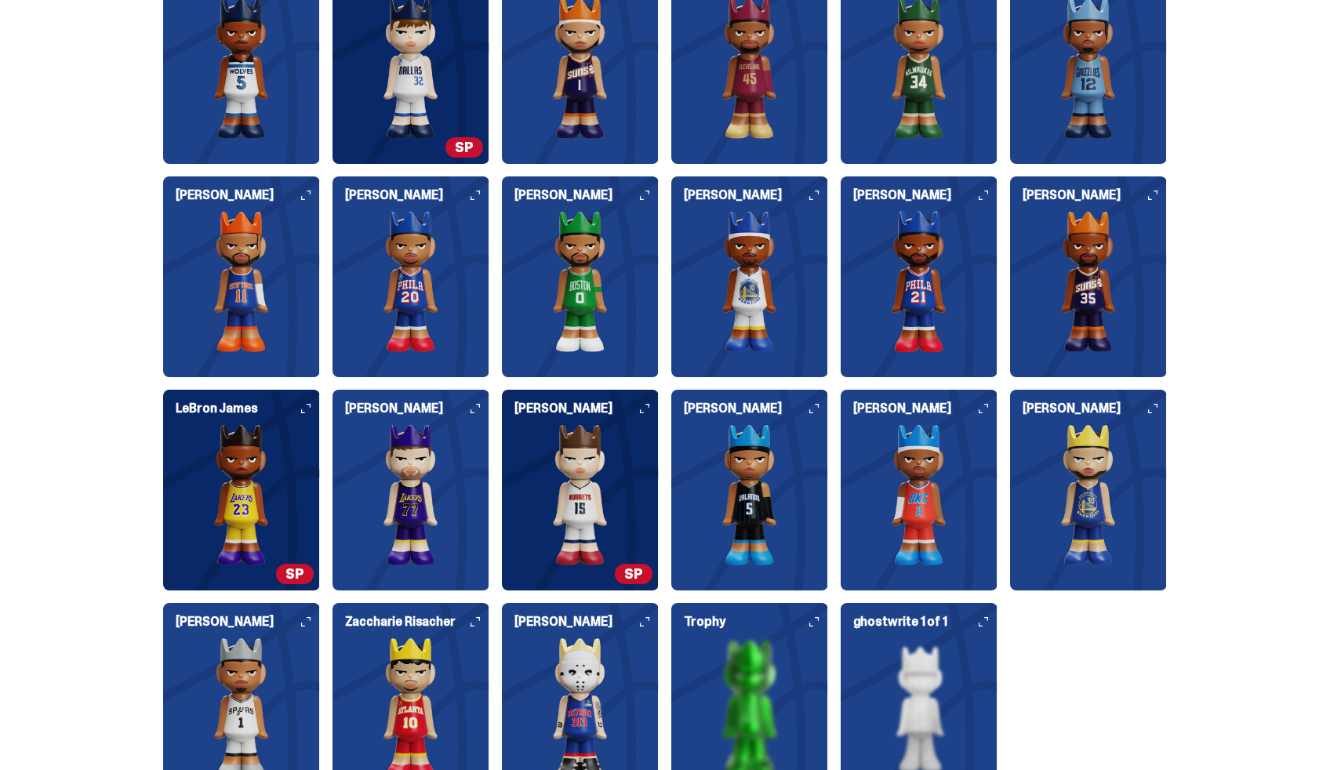
scroll to position [1763, 0]
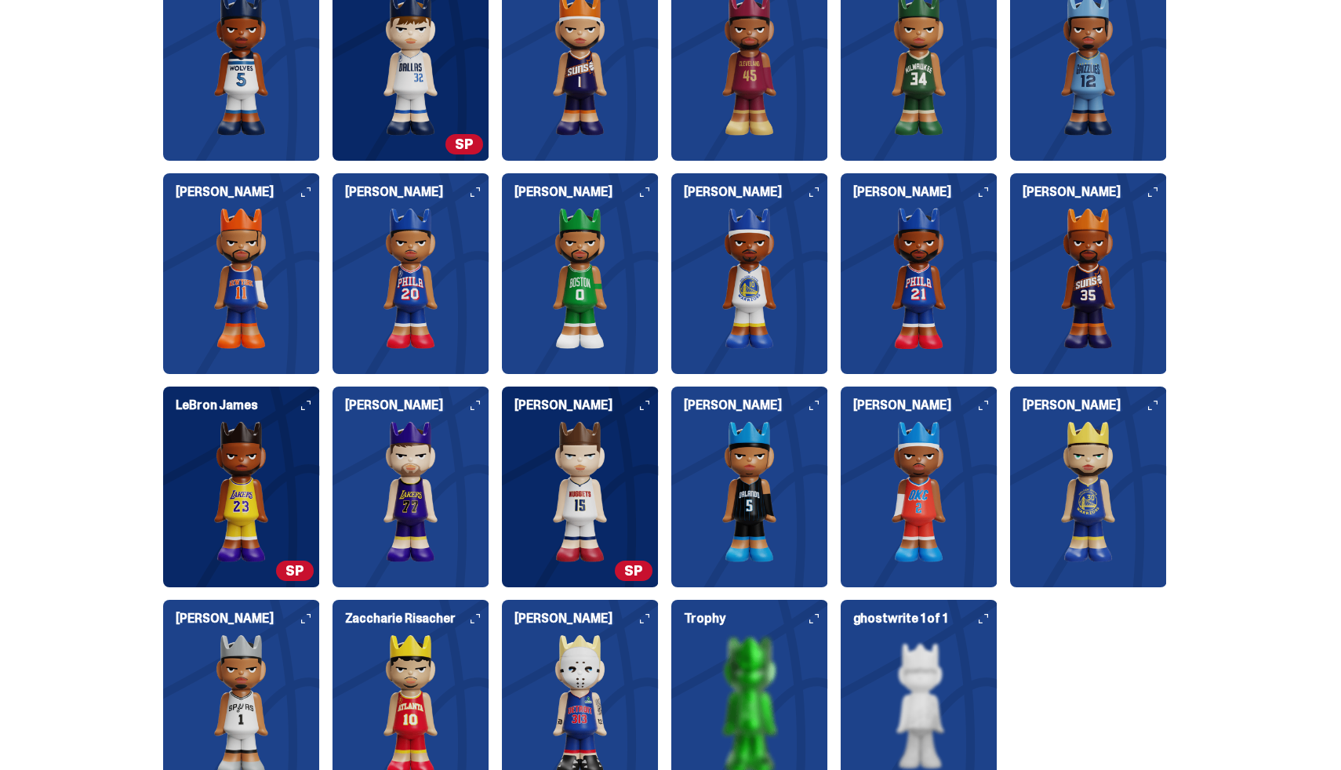
click at [906, 689] on img at bounding box center [919, 704] width 157 height 141
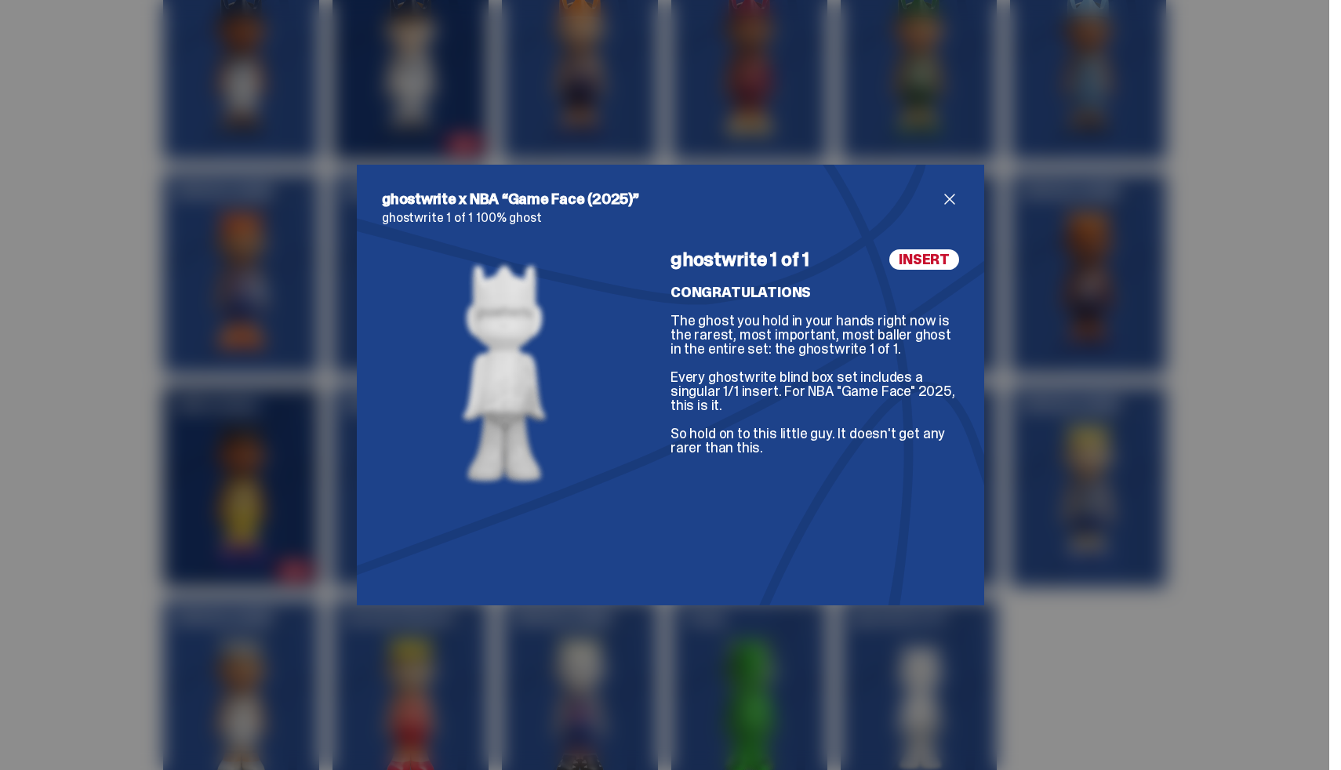
click at [1168, 263] on div "ghostwrite x NBA “Game Face (2025)” ghostwrite 1 of 1 100% ghost ghostwrite 1 o…" at bounding box center [670, 385] width 1341 height 770
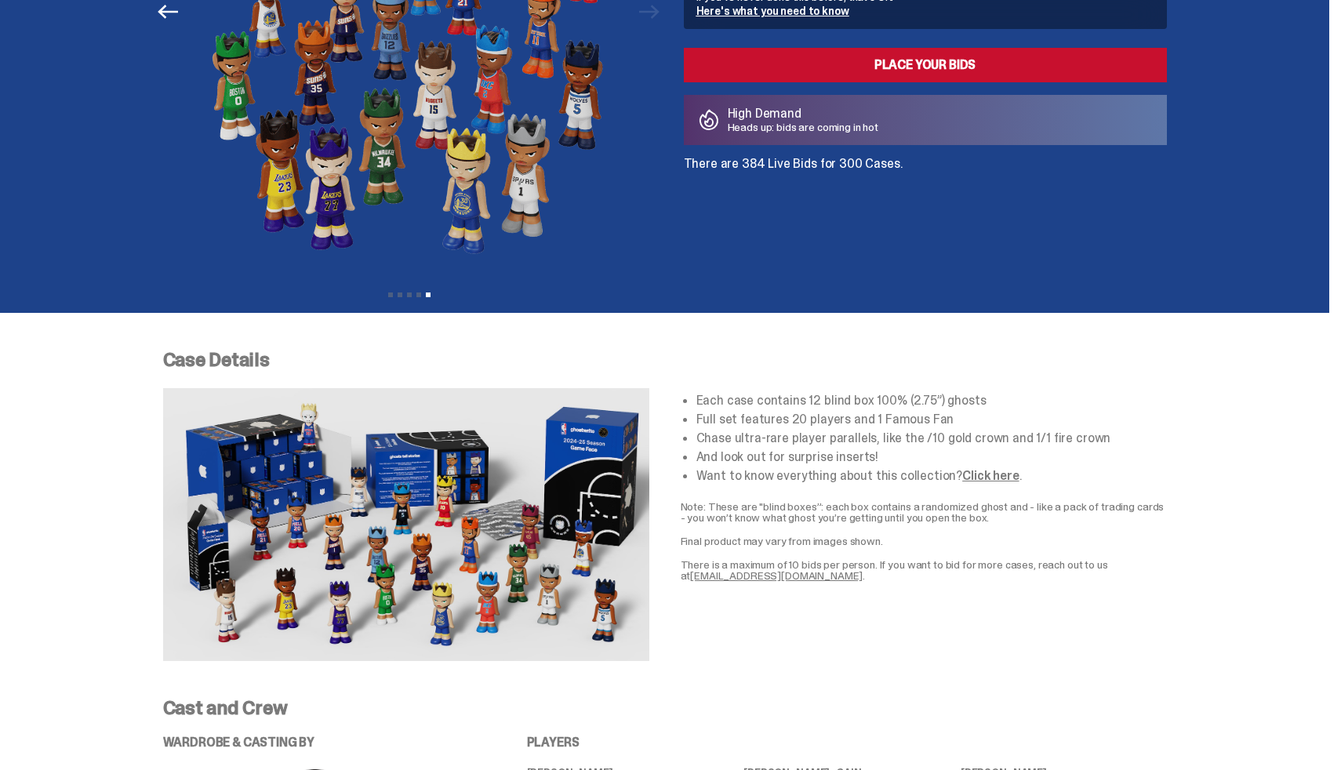
scroll to position [0, 0]
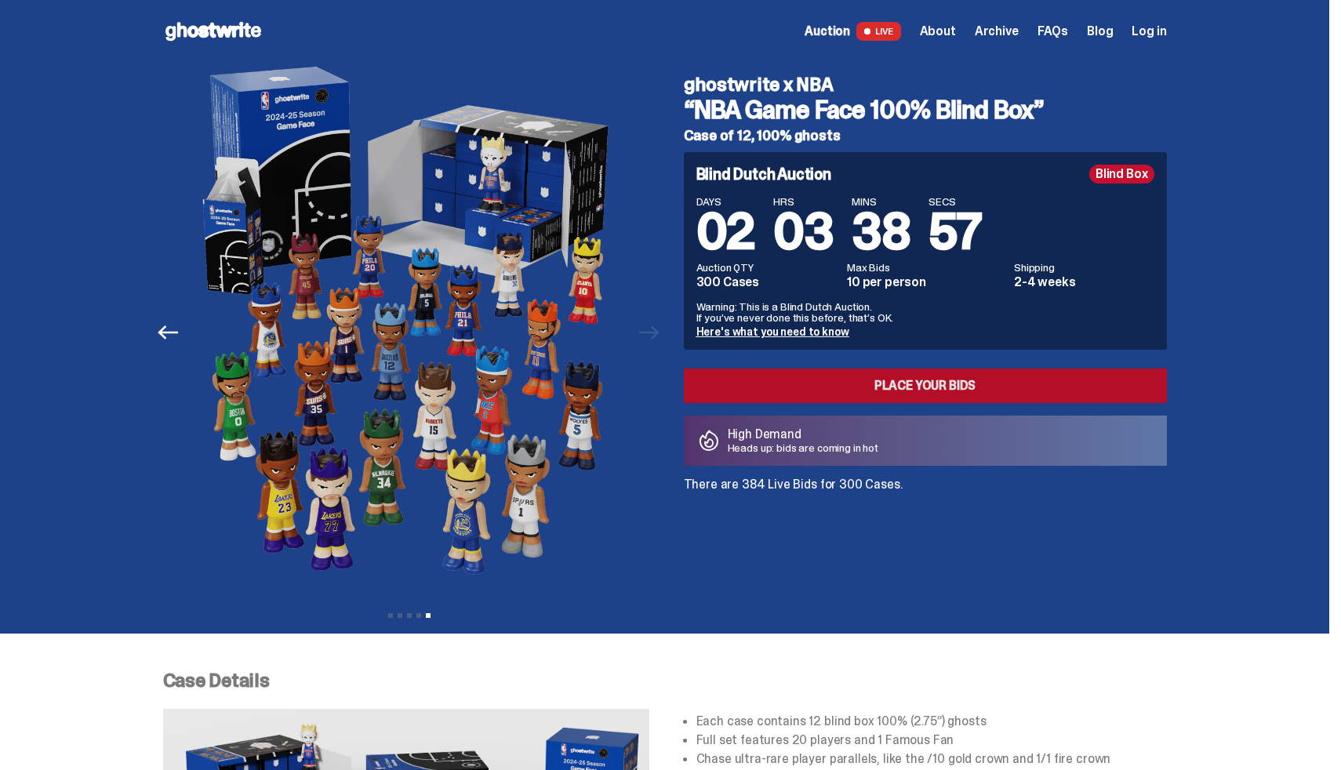
click at [1049, 385] on link "Place your Bids" at bounding box center [925, 386] width 483 height 35
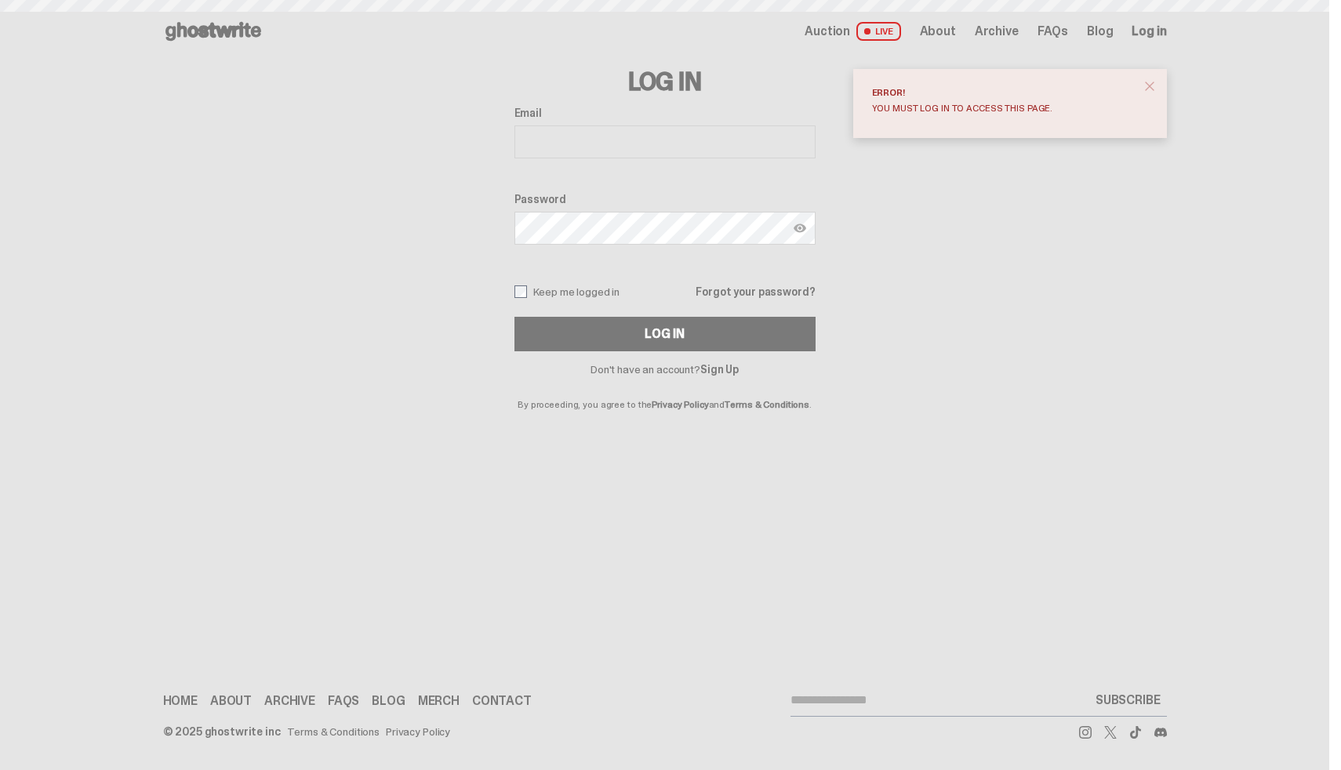
click at [735, 147] on input "Email" at bounding box center [664, 141] width 301 height 33
click at [844, 36] on span "Auction" at bounding box center [826, 31] width 45 height 13
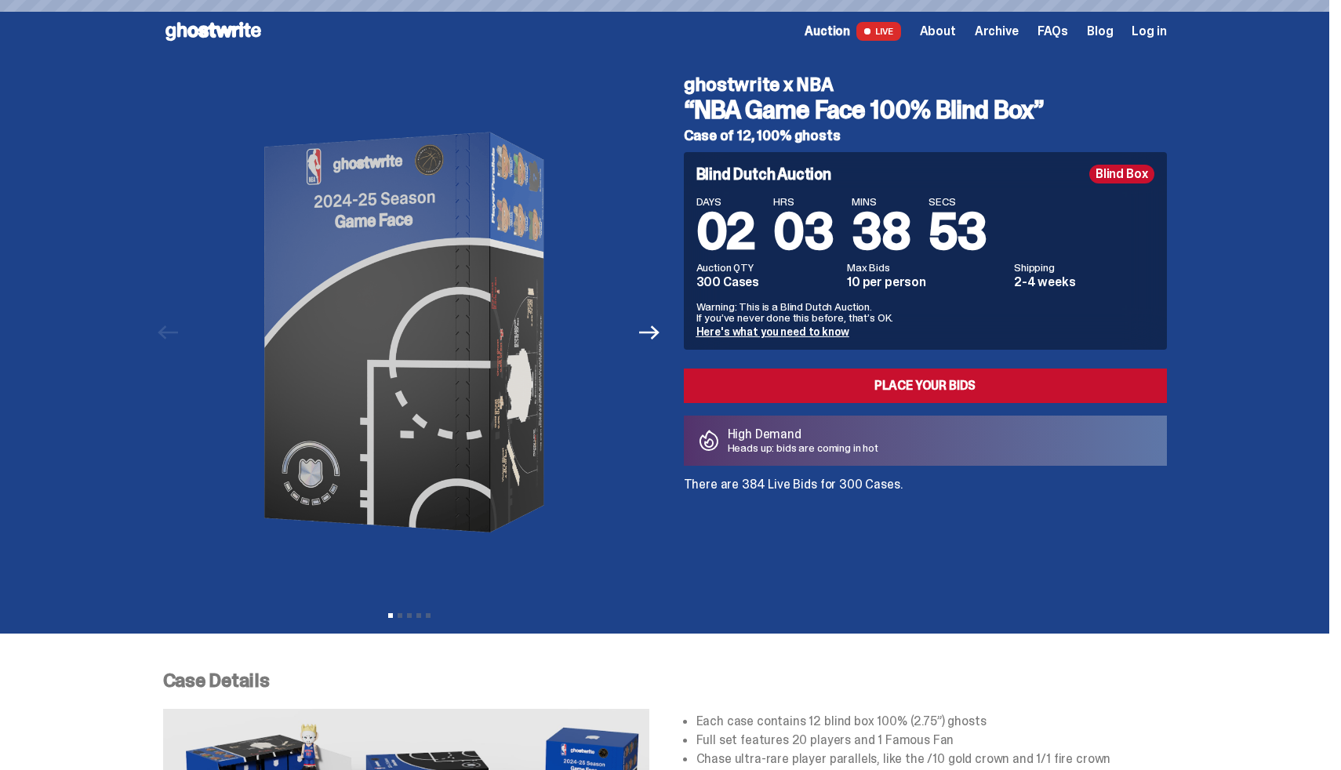
click at [959, 20] on div "Open main menu Home Auction LIVE About Archive FAQs Blog Log in" at bounding box center [665, 31] width 1004 height 25
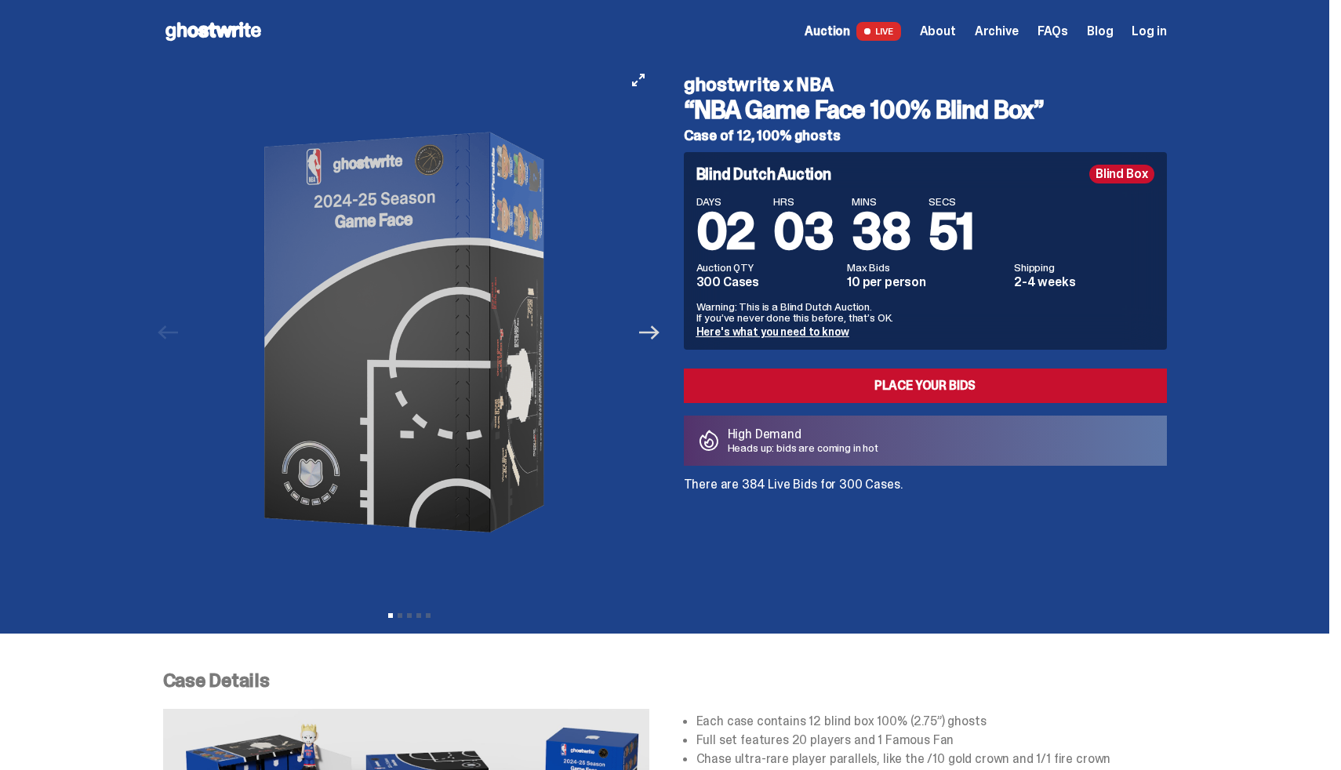
click at [655, 323] on icon "Next" at bounding box center [649, 332] width 20 height 20
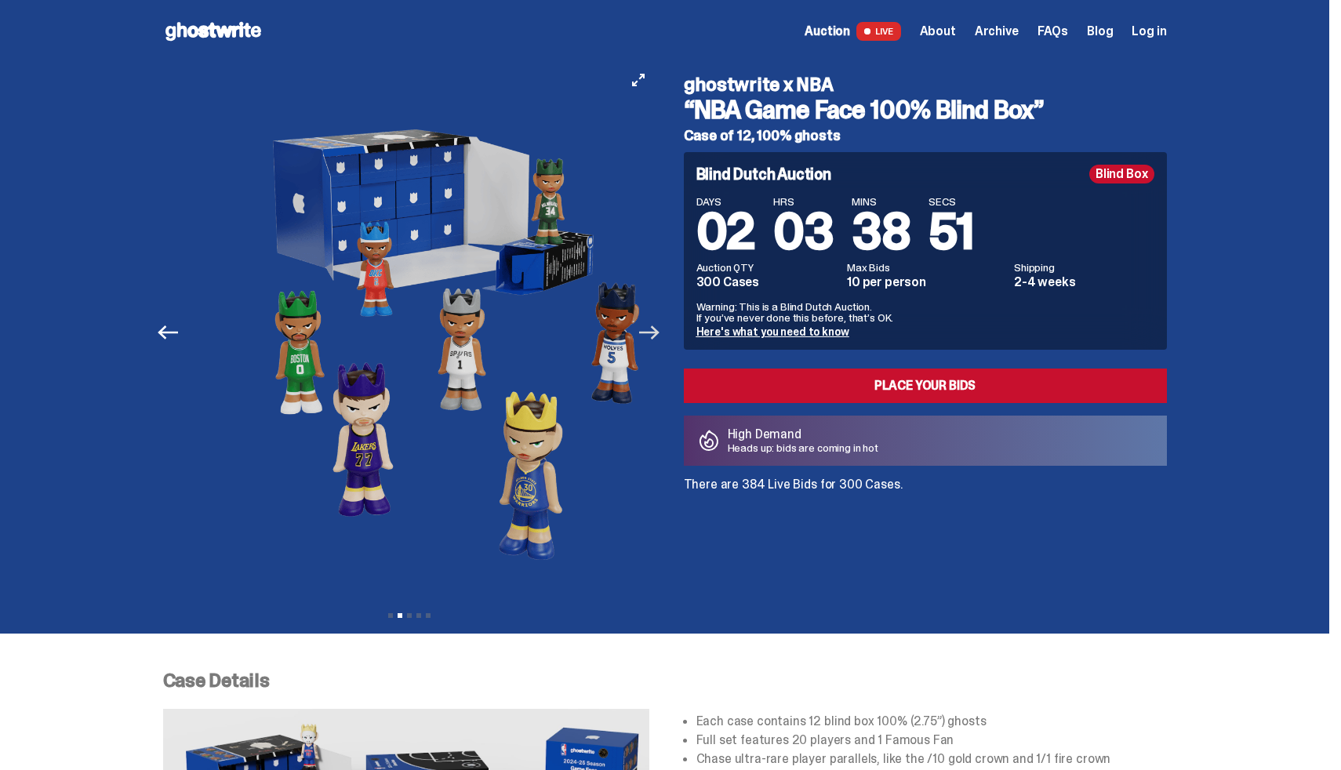
click at [659, 323] on icon "Next" at bounding box center [649, 332] width 20 height 20
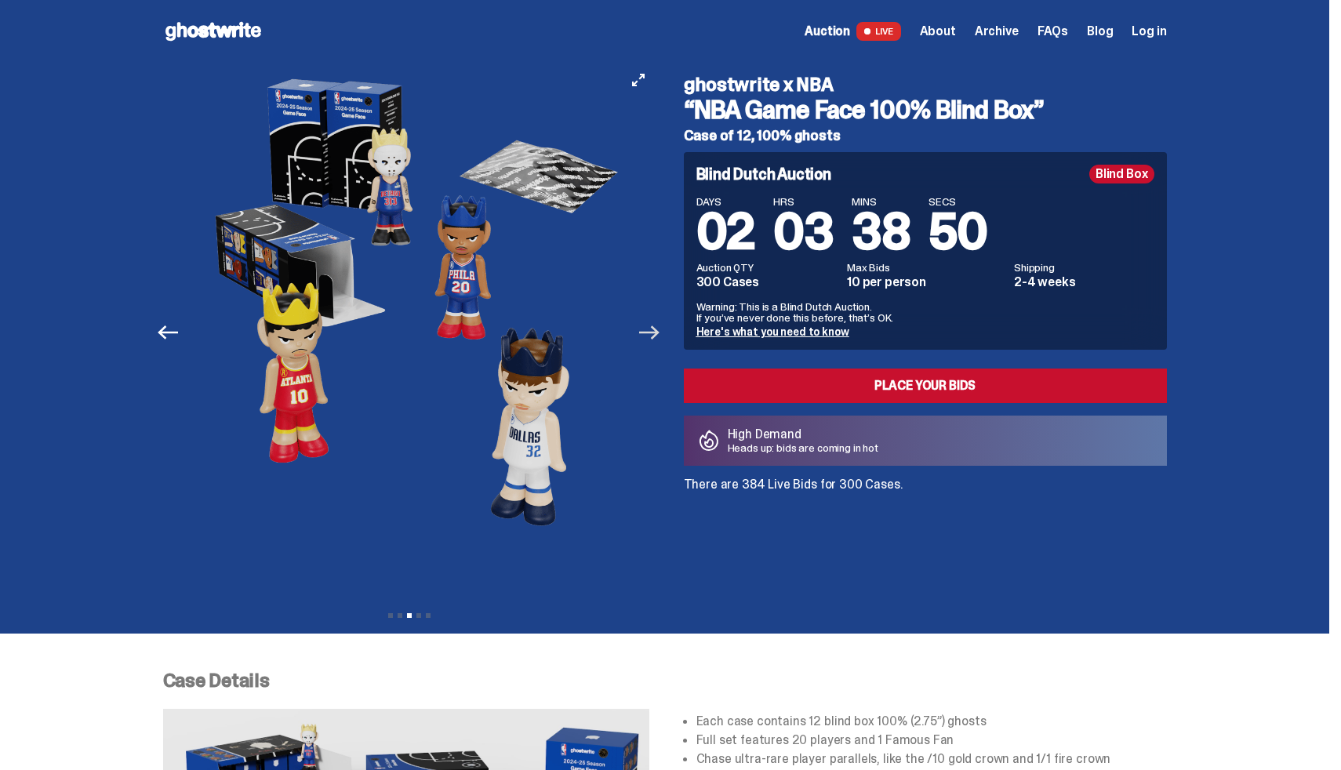
click at [659, 323] on icon "Next" at bounding box center [649, 332] width 20 height 20
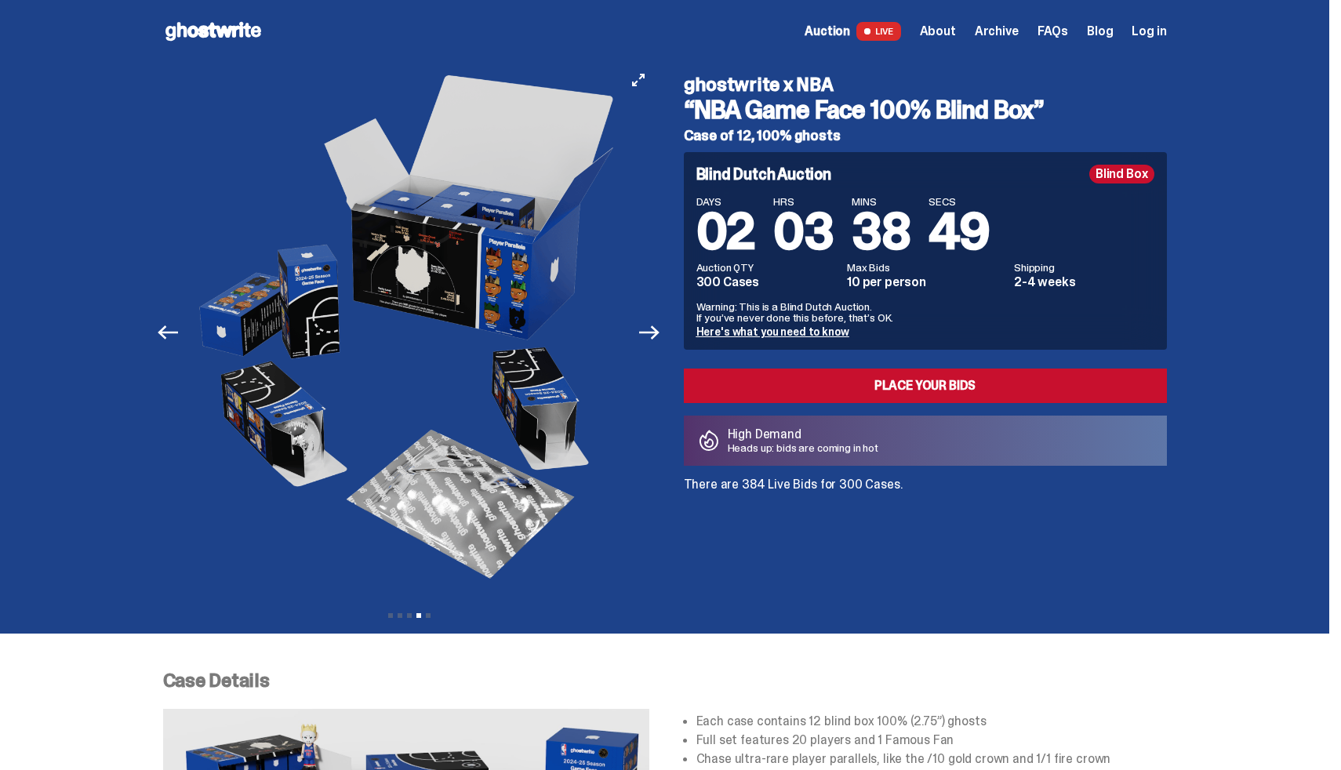
click at [655, 319] on button "Next" at bounding box center [650, 332] width 35 height 35
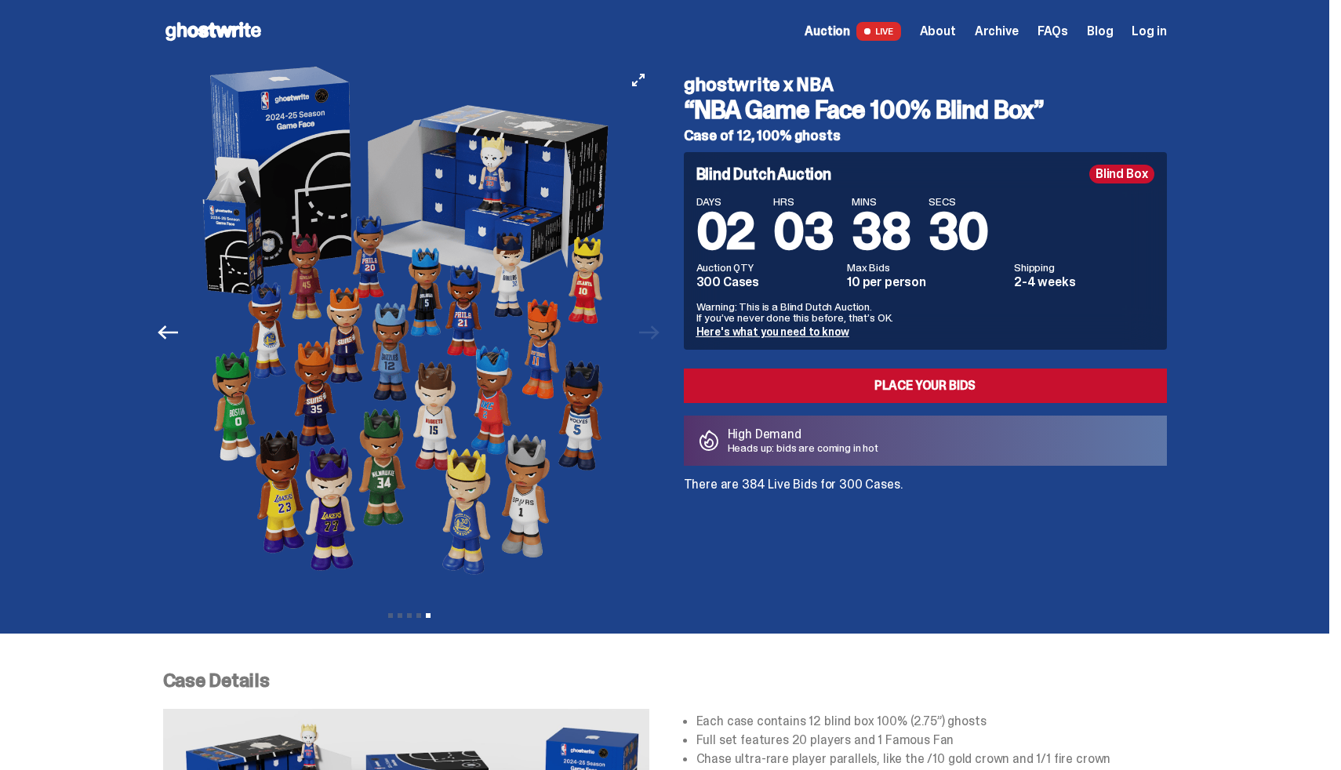
click at [625, 298] on img at bounding box center [409, 332] width 431 height 539
drag, startPoint x: 680, startPoint y: 80, endPoint x: 856, endPoint y: 83, distance: 176.4
click at [855, 85] on div "ghostwrite x NBA “NBA Game Face 100% Blind Box” Case of 12, 100% ghosts Blind D…" at bounding box center [916, 332] width 502 height 539
copy h4 "ghostwrite x NBA"
click at [365, 296] on img at bounding box center [409, 332] width 431 height 539
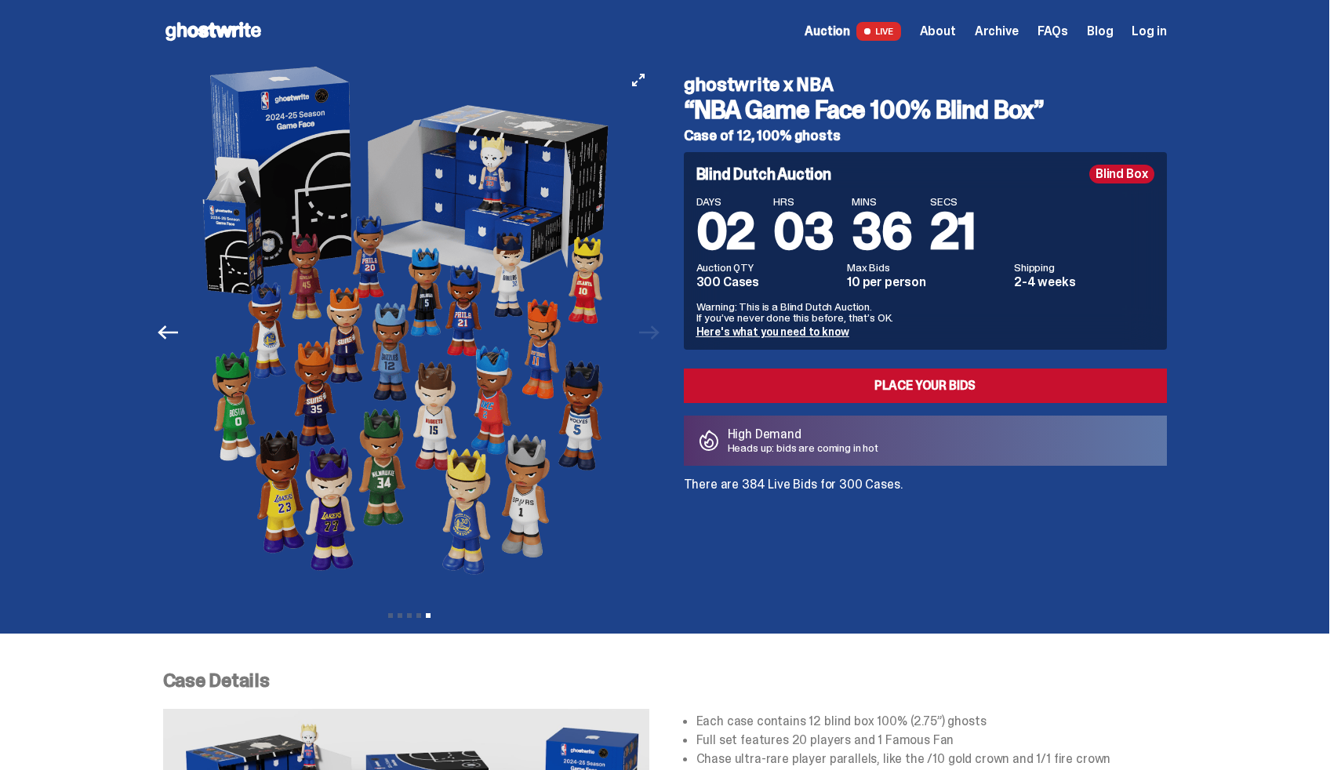
click at [662, 321] on div "Previous Next View slide 1 View slide 2 View slide 3 View slide 4 View slide 5" at bounding box center [414, 332] width 502 height 539
click at [647, 340] on div at bounding box center [409, 332] width 492 height 539
click at [656, 340] on div at bounding box center [409, 332] width 492 height 539
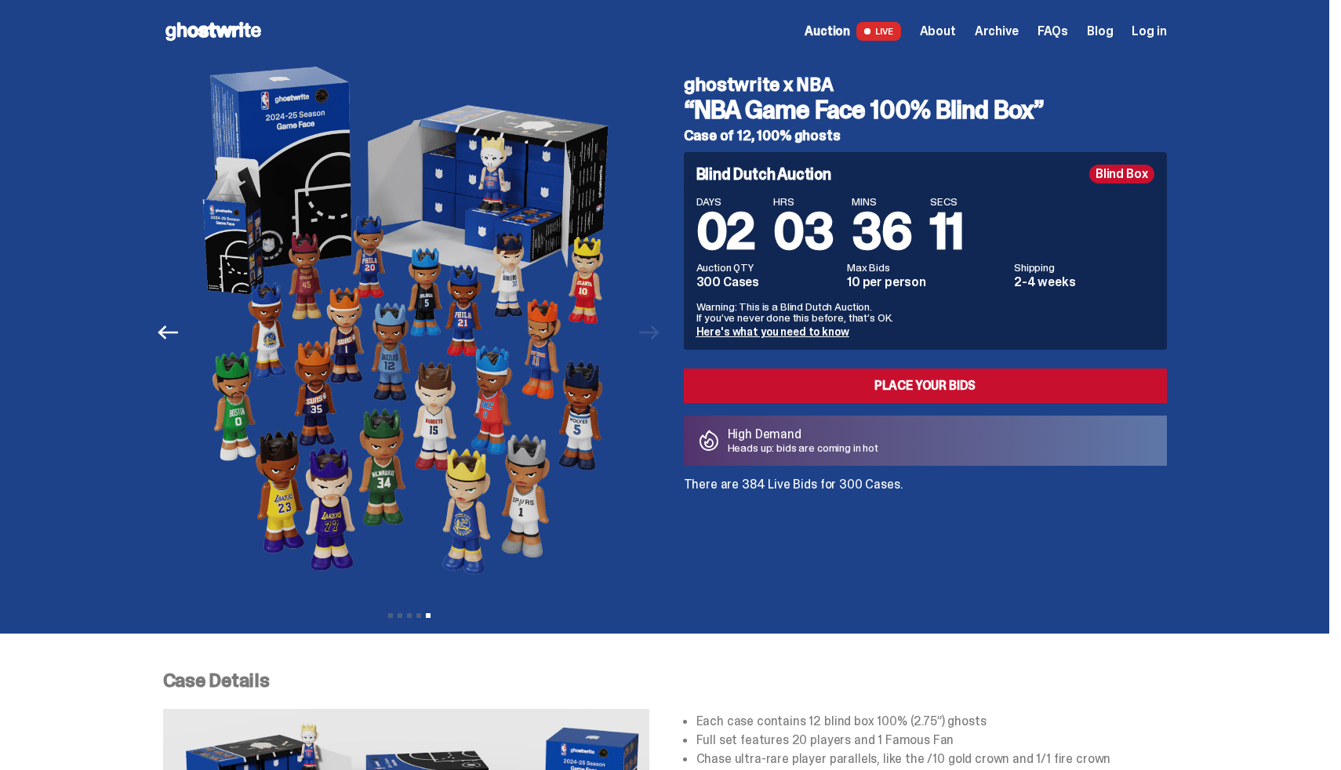
click at [951, 30] on span "About" at bounding box center [938, 31] width 36 height 13
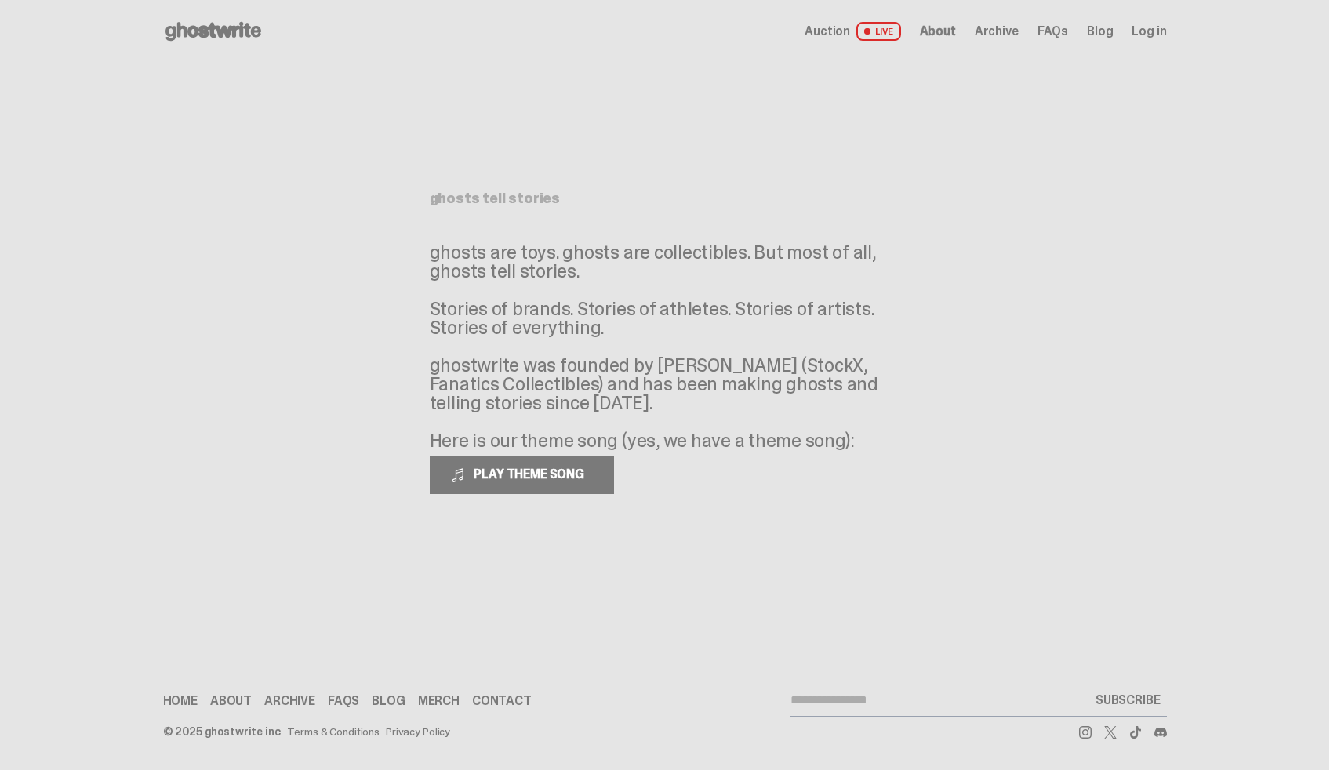
click at [841, 27] on span "Auction" at bounding box center [826, 31] width 45 height 13
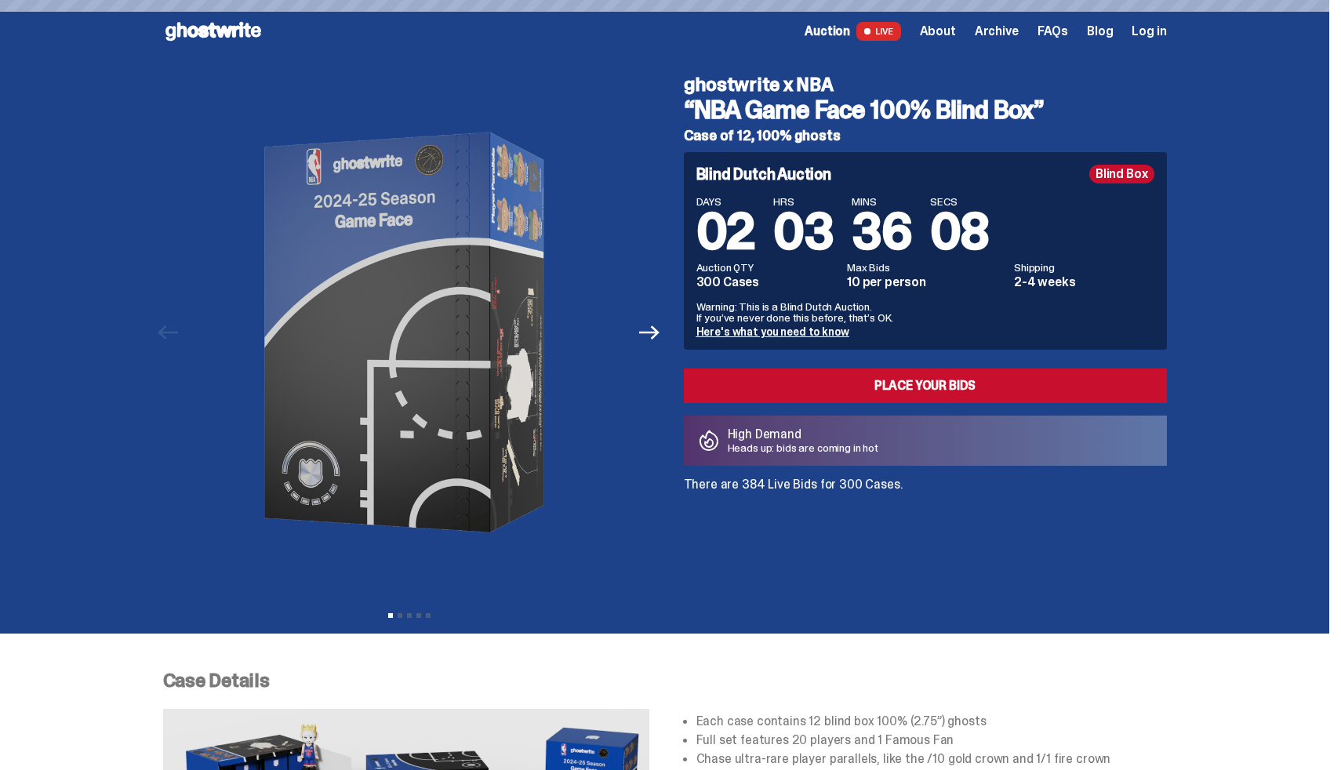
click at [956, 30] on span "About" at bounding box center [938, 31] width 36 height 13
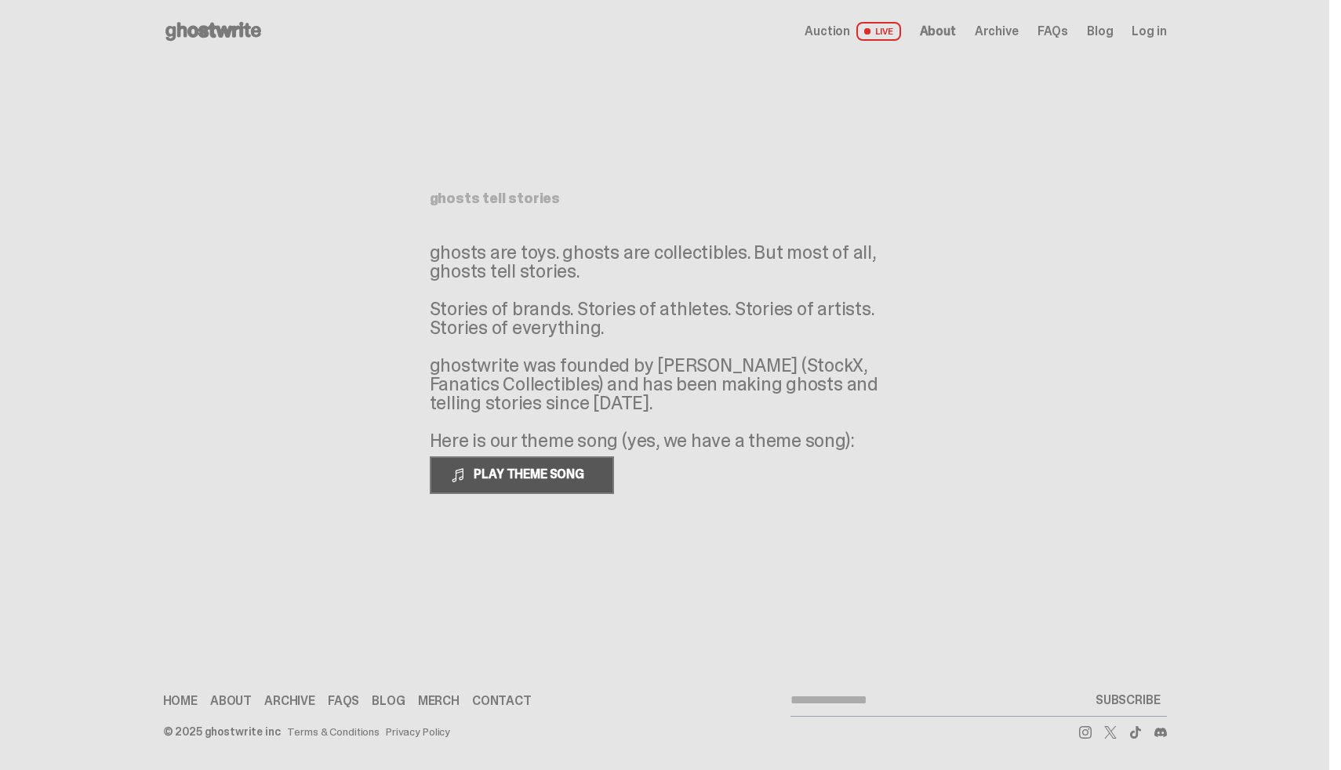
click at [566, 474] on span "PLAY THEME SONG" at bounding box center [530, 474] width 126 height 16
click at [566, 474] on span "PAUSE THEME SONG" at bounding box center [529, 474] width 124 height 16
click at [560, 478] on span "PLAY THEME SONG" at bounding box center [530, 474] width 126 height 16
click at [560, 478] on span "PAUSE THEME SONG" at bounding box center [529, 474] width 124 height 16
click at [1084, 737] on icon at bounding box center [1085, 732] width 13 height 13
